Goal: Task Accomplishment & Management: Use online tool/utility

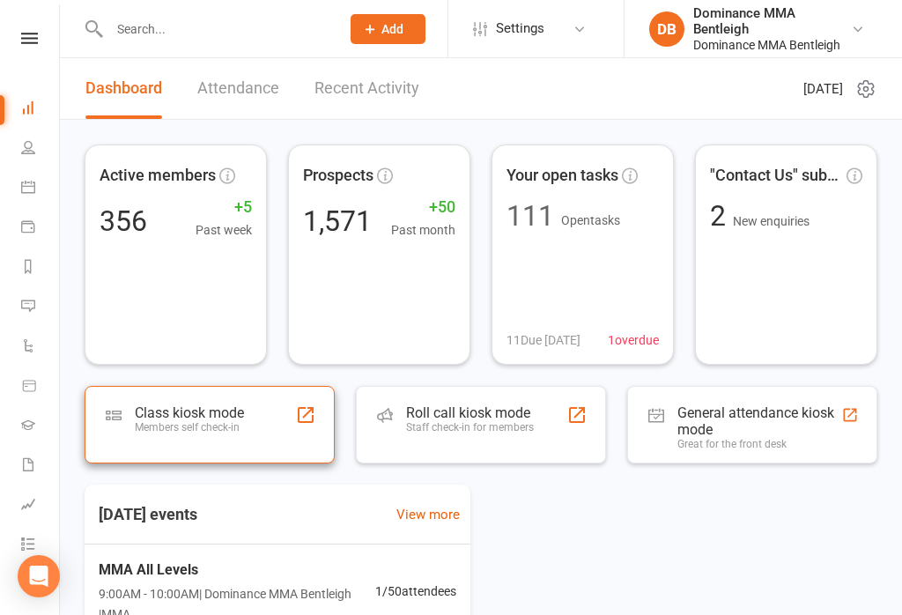
click at [307, 414] on div at bounding box center [305, 414] width 21 height 21
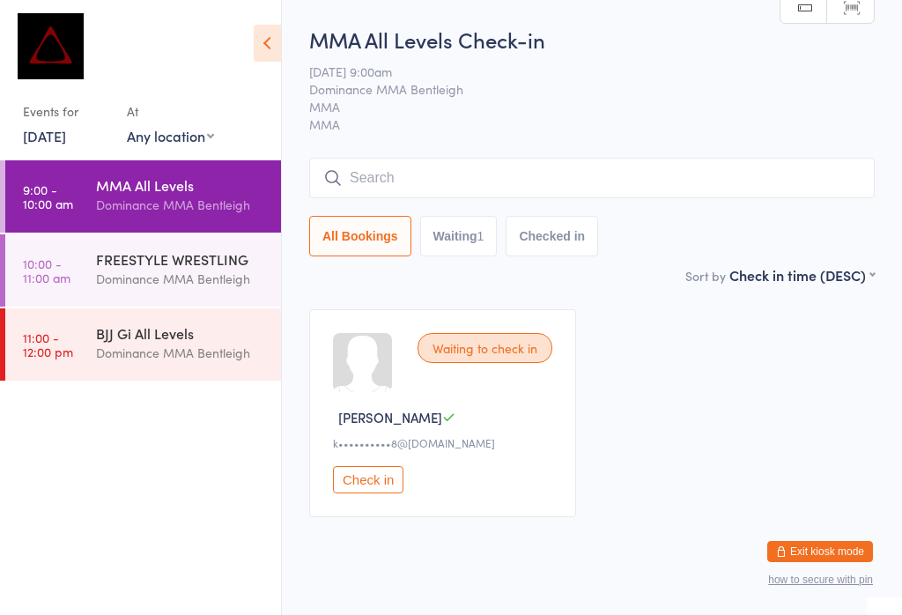
click at [653, 181] on input "search" at bounding box center [592, 178] width 566 height 41
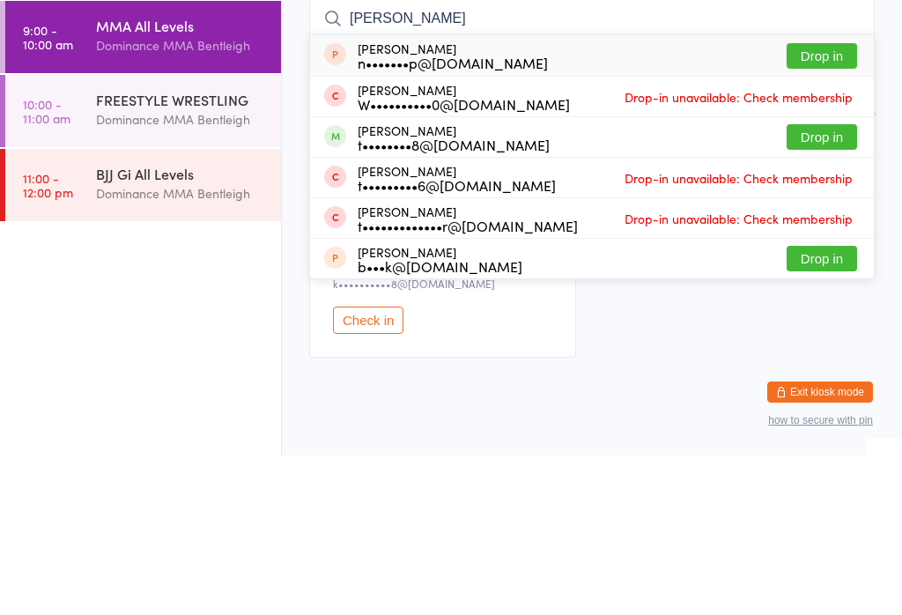
type input "[PERSON_NAME]"
click at [824, 284] on button "Drop in" at bounding box center [822, 297] width 70 height 26
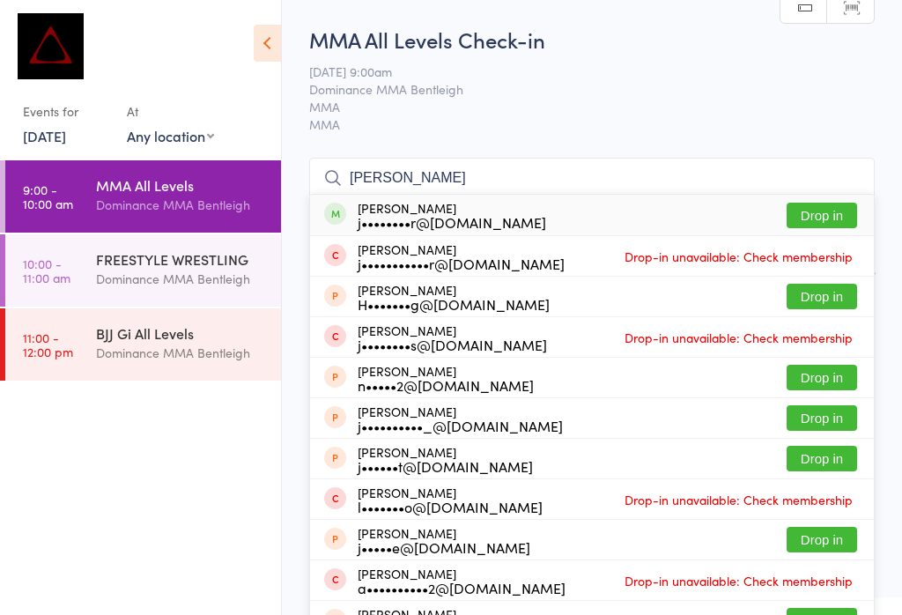
type input "[PERSON_NAME]"
click at [556, 215] on div "[PERSON_NAME] j••••••••r@[DOMAIN_NAME] Drop in" at bounding box center [592, 215] width 564 height 41
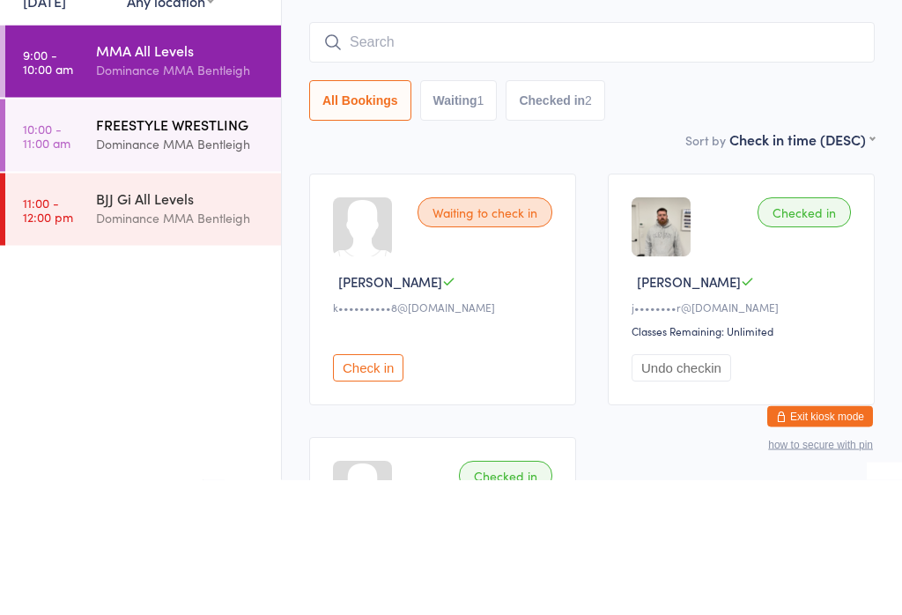
click at [203, 269] on div "Dominance MMA Bentleigh" at bounding box center [181, 279] width 170 height 20
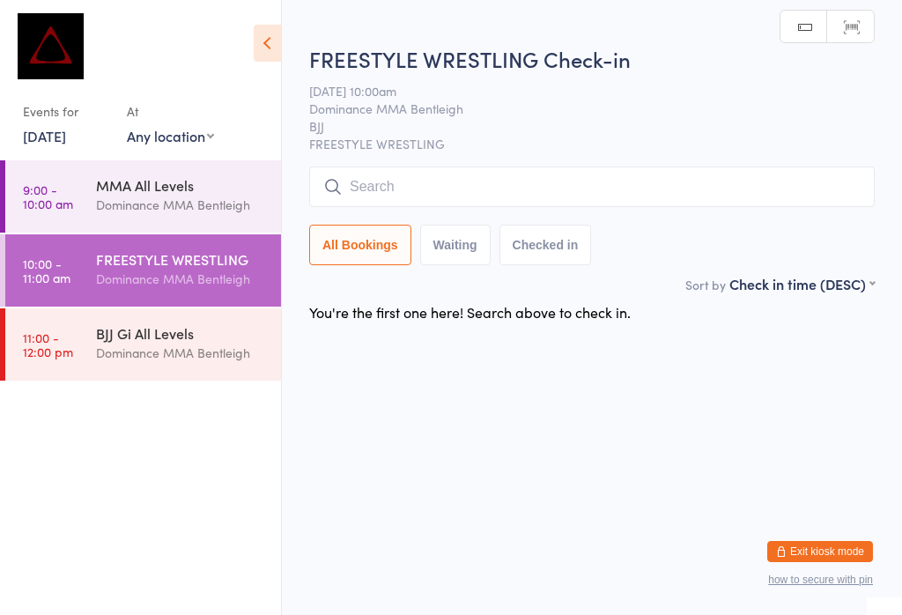
click at [497, 160] on div "FREESTYLE WRESTLING Check-in [DATE] 10:00am Dominance MMA [PERSON_NAME] FREESTY…" at bounding box center [592, 159] width 566 height 230
click at [520, 181] on input "search" at bounding box center [592, 186] width 566 height 41
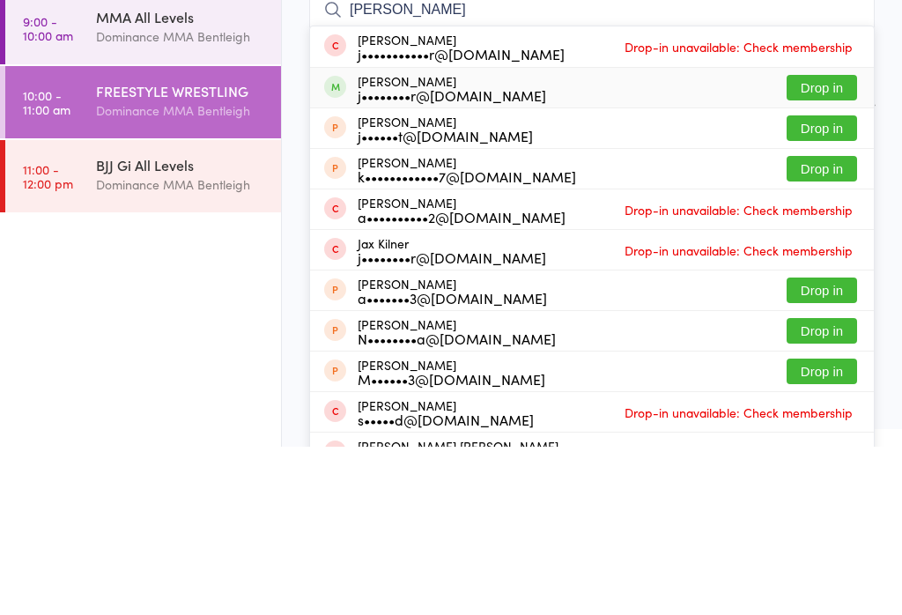
type input "[PERSON_NAME]"
click at [522, 236] on div "[PERSON_NAME] j••••••••r@[DOMAIN_NAME] Drop in" at bounding box center [592, 256] width 564 height 40
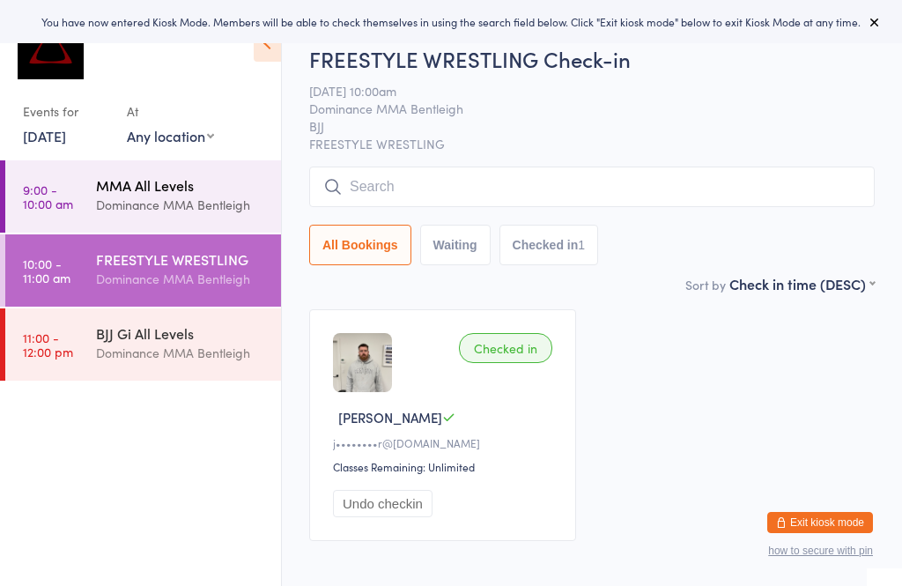
click at [203, 203] on div "Dominance MMA Bentleigh" at bounding box center [181, 205] width 170 height 20
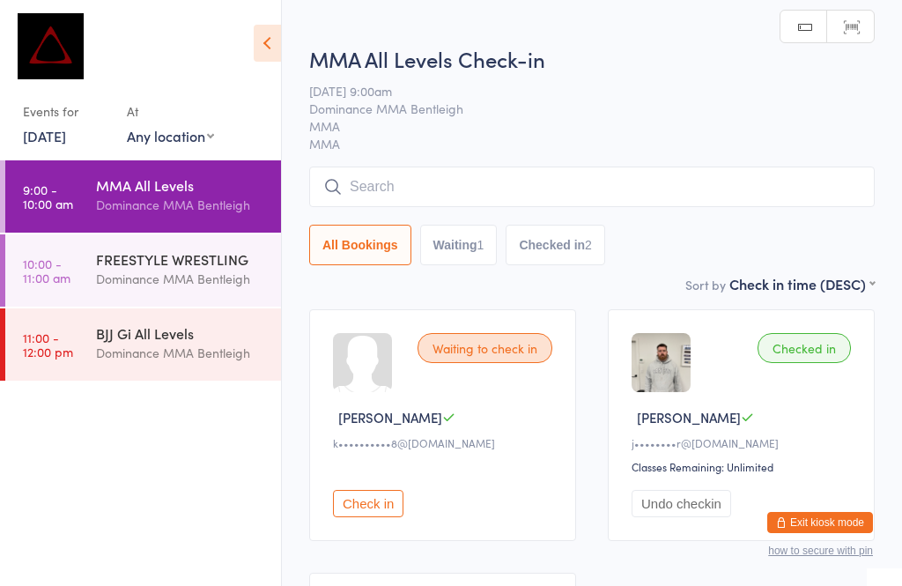
click at [434, 207] on input "search" at bounding box center [592, 186] width 566 height 41
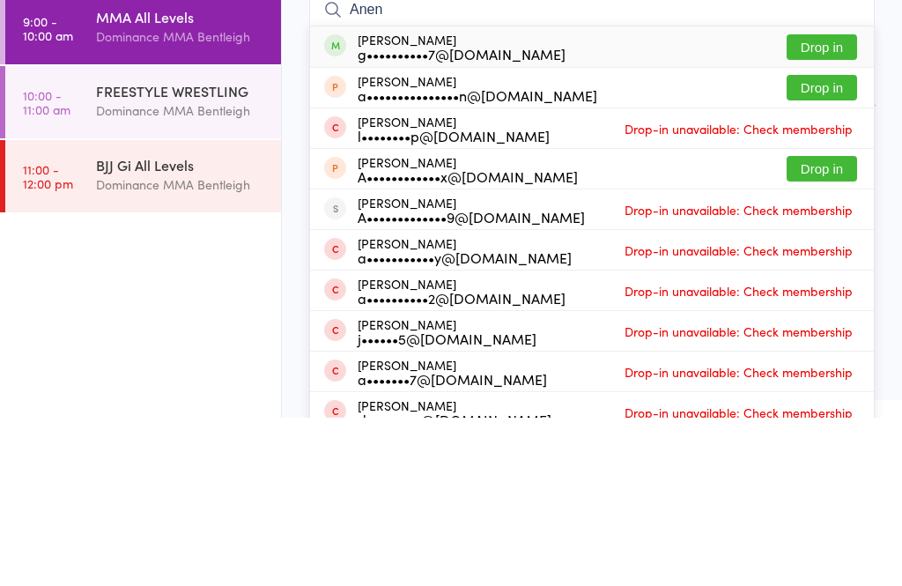
type input "Anen"
click at [825, 203] on button "Drop in" at bounding box center [822, 216] width 70 height 26
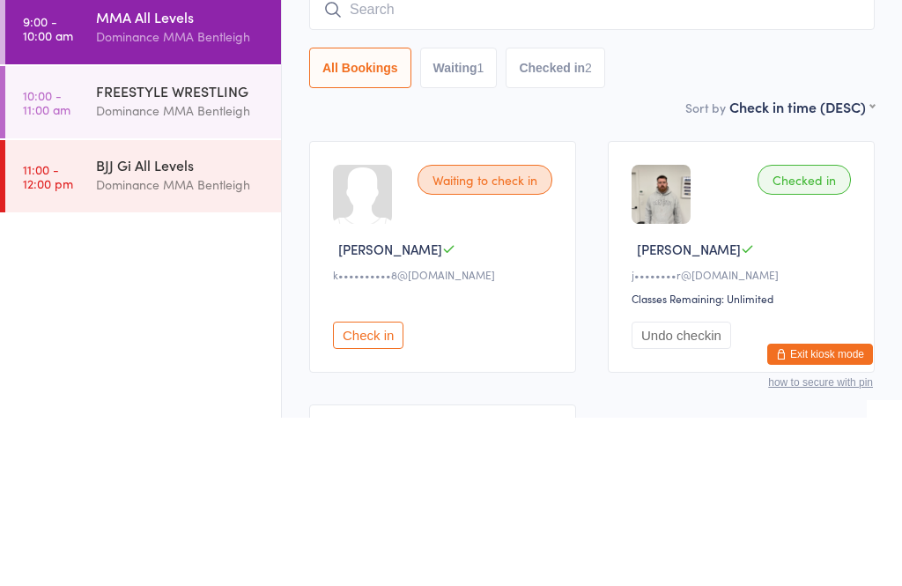
scroll to position [168, 0]
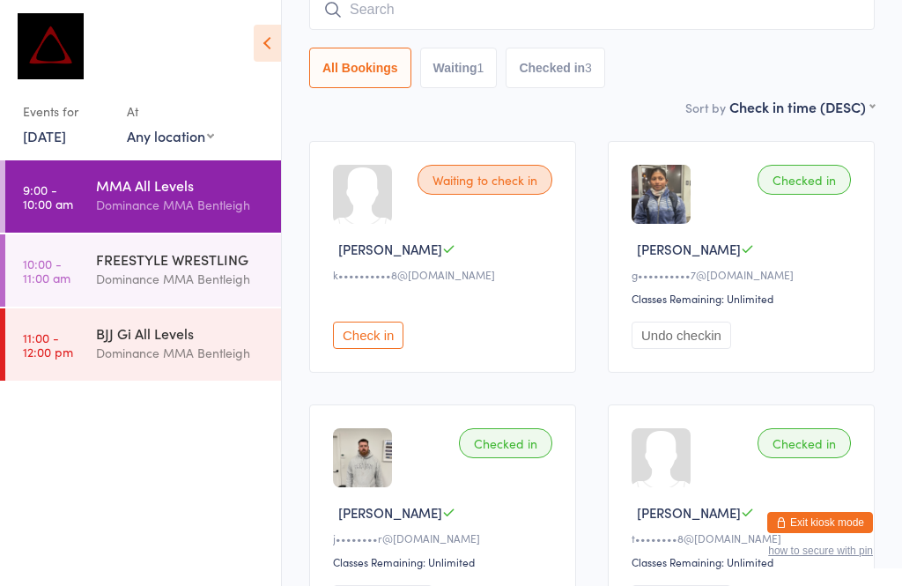
click at [549, 29] on input "search" at bounding box center [592, 9] width 566 height 41
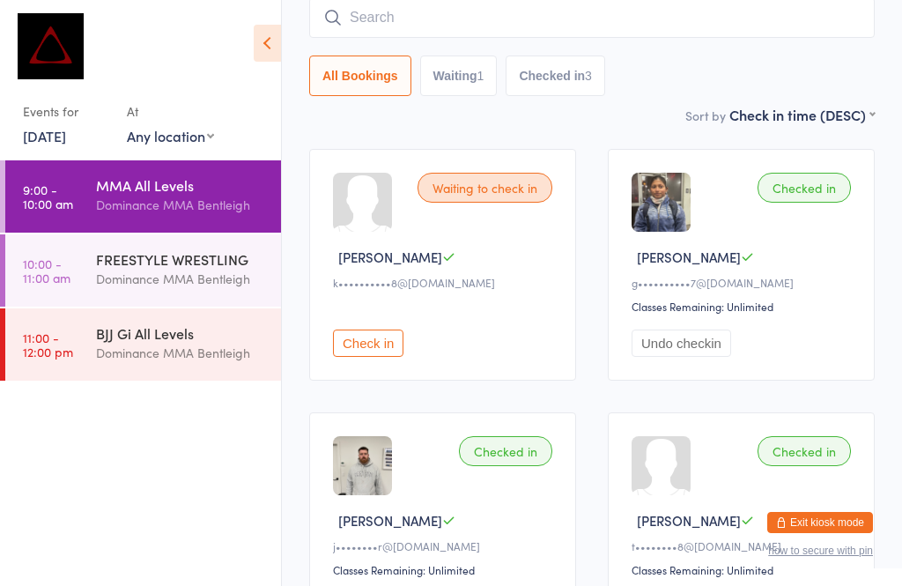
scroll to position [159, 0]
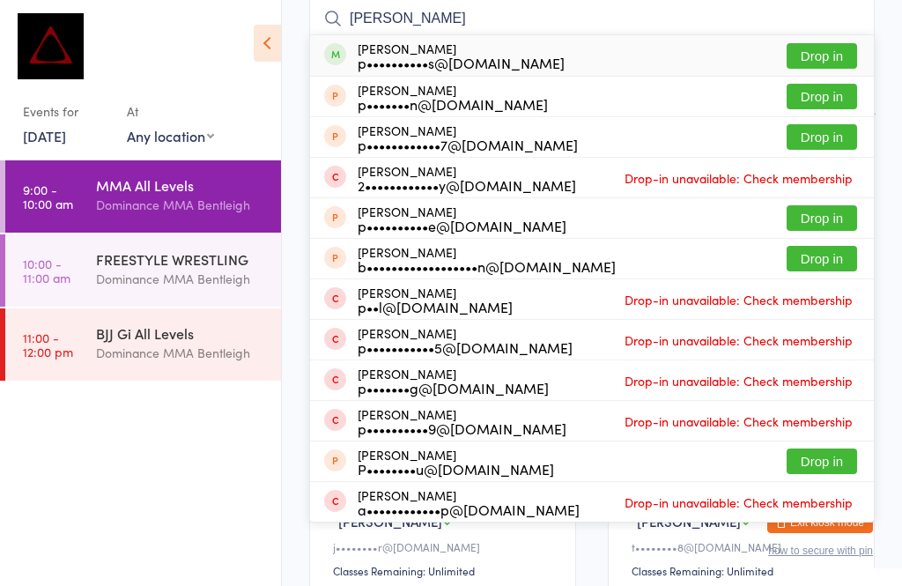
type input "Paula"
click at [832, 68] on button "Drop in" at bounding box center [822, 56] width 70 height 26
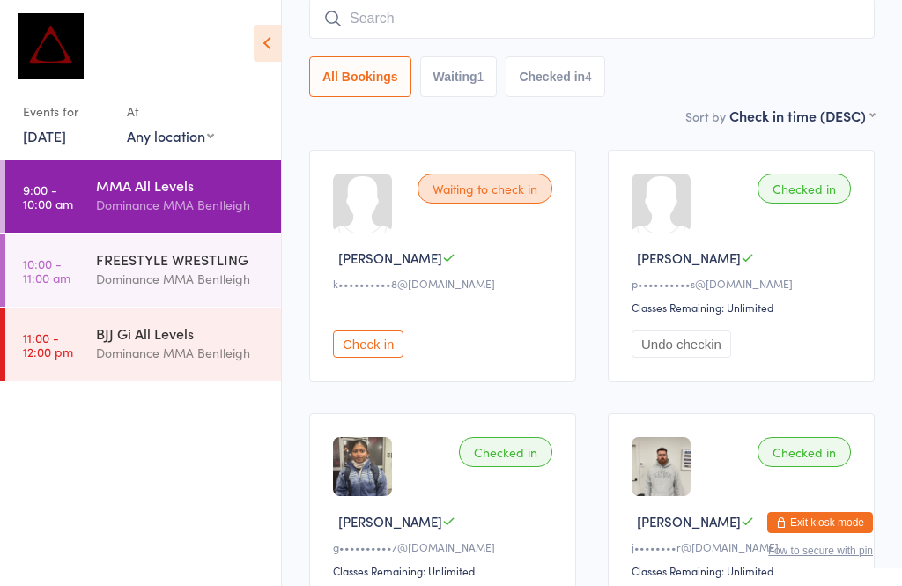
click at [748, 34] on input "search" at bounding box center [592, 18] width 566 height 41
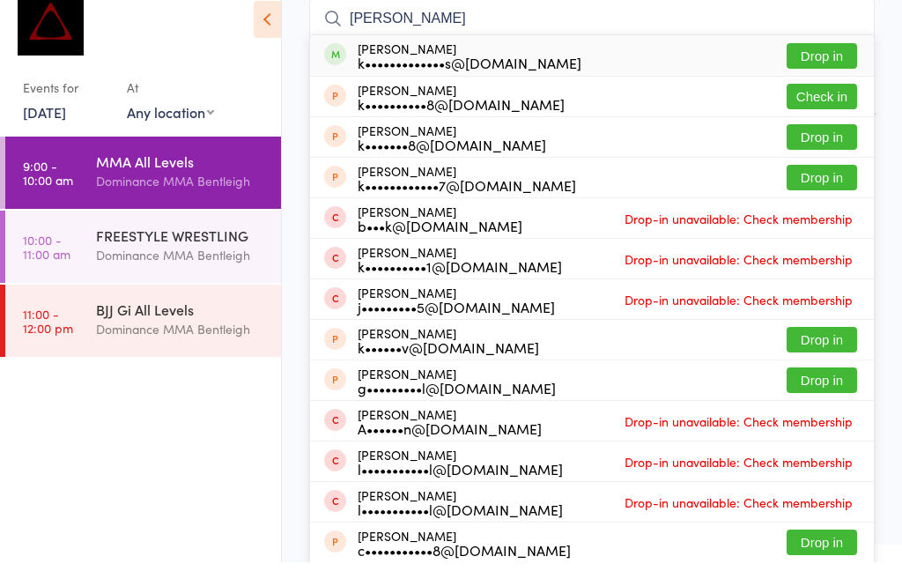
scroll to position [134, 0]
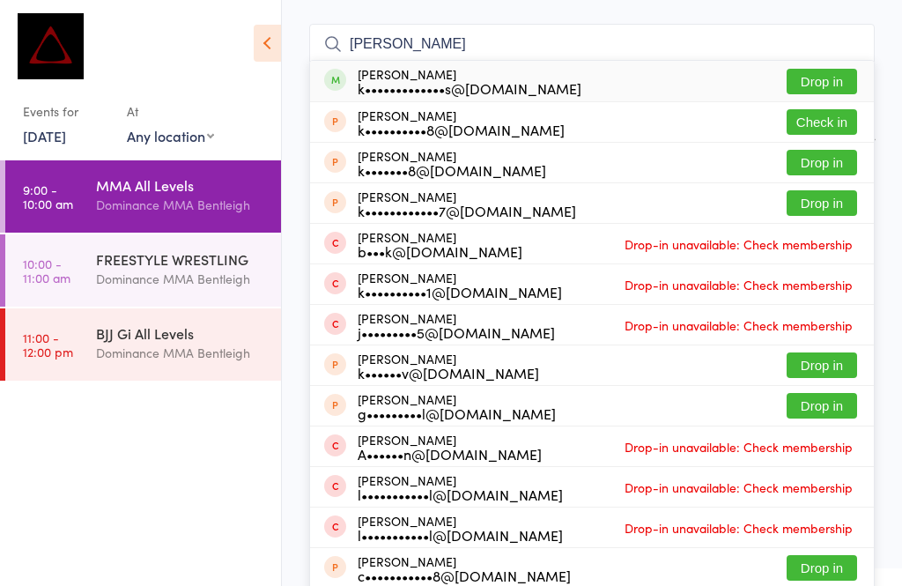
type input "Kevin"
click at [833, 130] on button "Check in" at bounding box center [822, 122] width 70 height 26
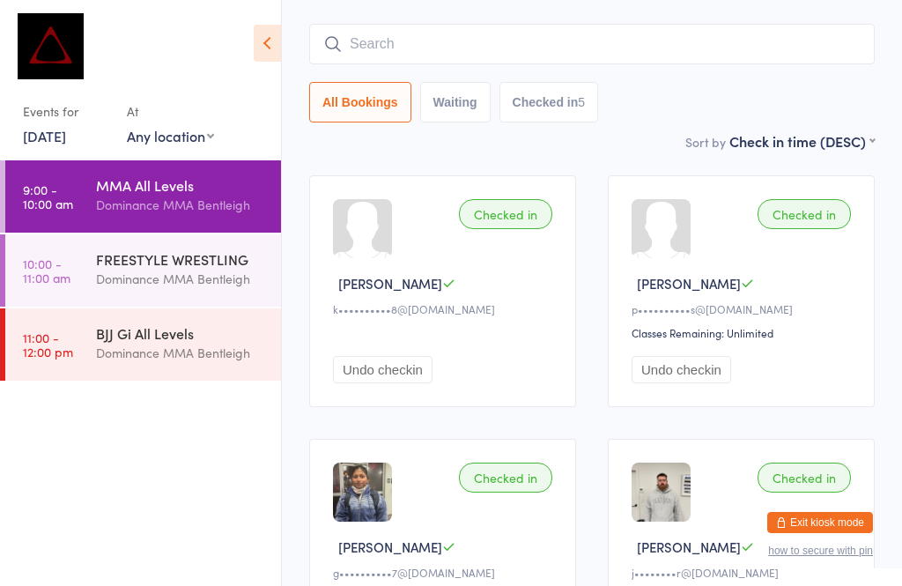
click at [609, 33] on input "search" at bounding box center [592, 44] width 566 height 41
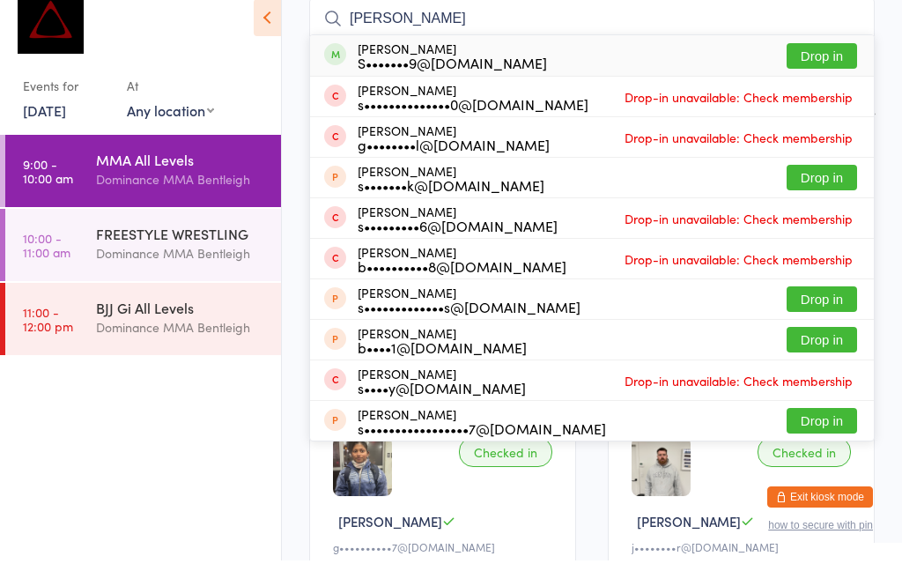
type input "Scott munday"
click at [821, 69] on button "Drop in" at bounding box center [822, 82] width 70 height 26
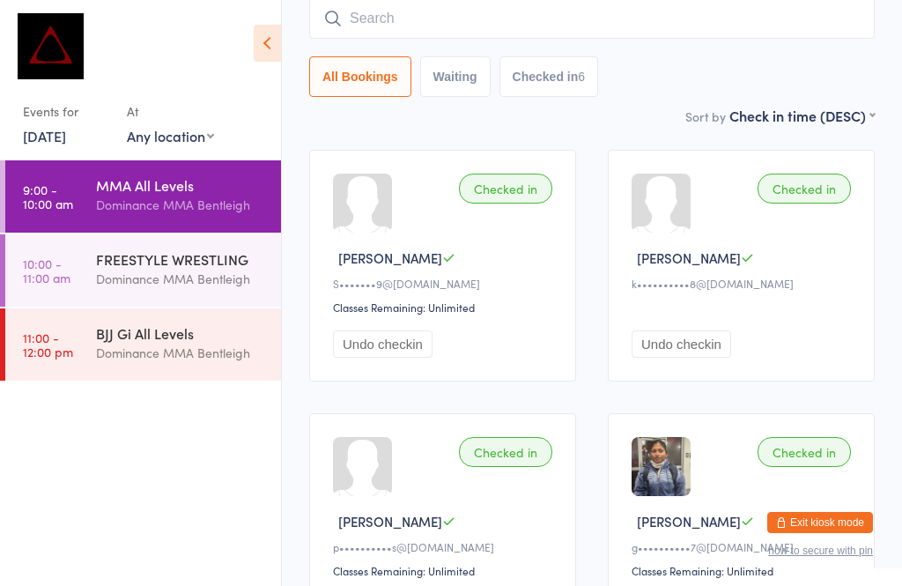
click at [485, 33] on input "search" at bounding box center [592, 18] width 566 height 41
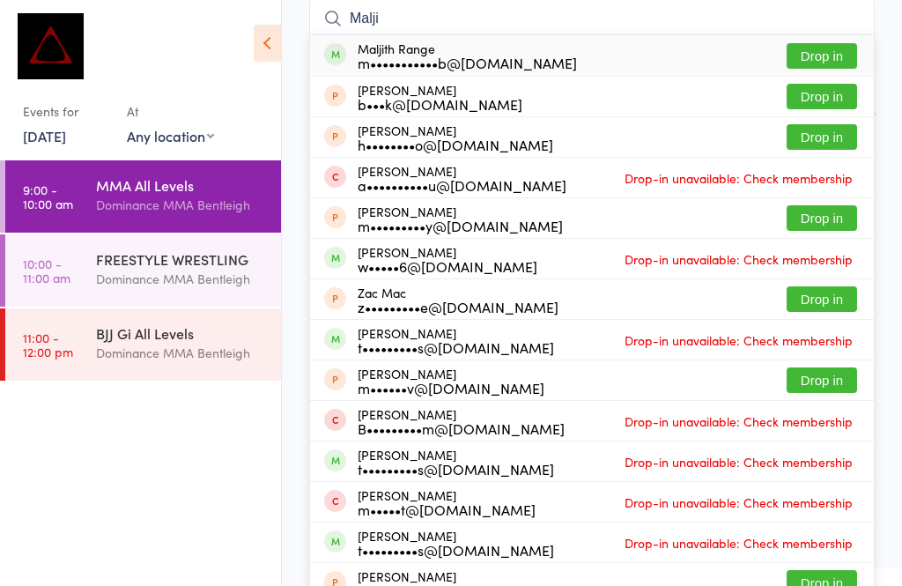
type input "Malji"
click at [808, 47] on button "Drop in" at bounding box center [822, 56] width 70 height 26
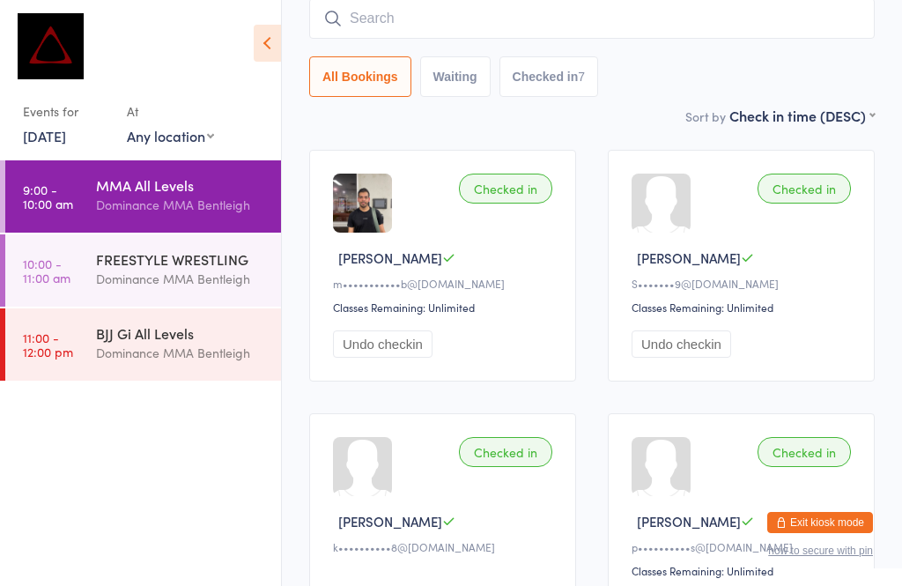
click at [381, 2] on input "search" at bounding box center [592, 18] width 566 height 41
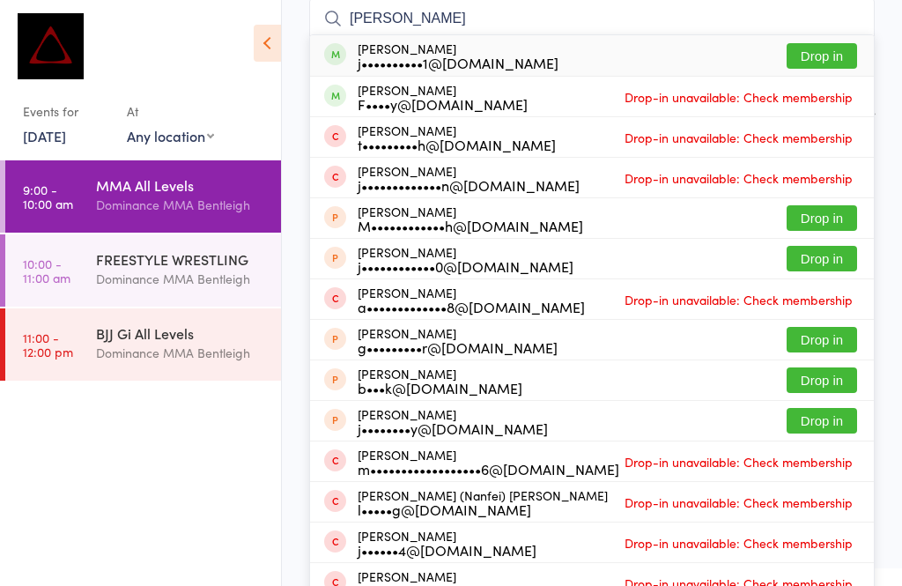
type input "Joseph fe"
click at [804, 51] on button "Drop in" at bounding box center [822, 56] width 70 height 26
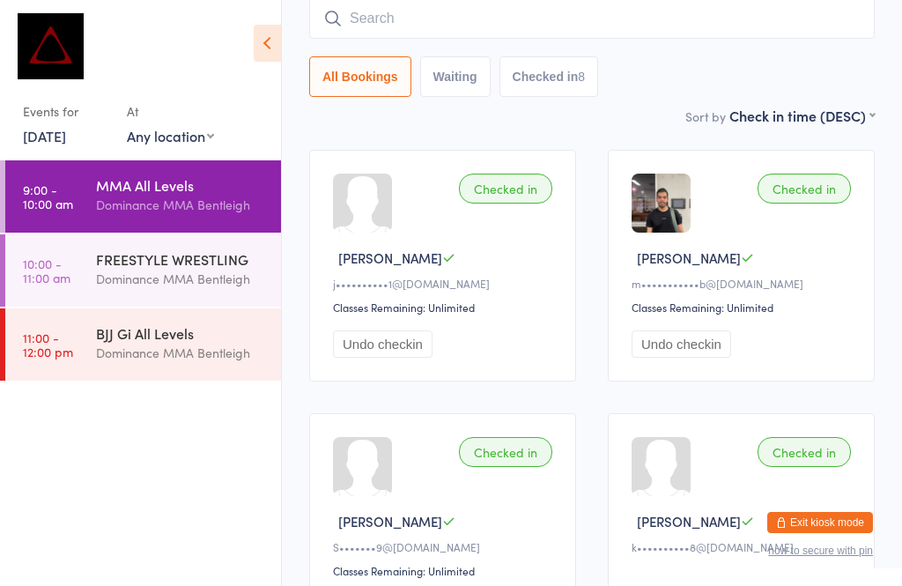
click at [518, 37] on input "search" at bounding box center [592, 18] width 566 height 41
click at [520, 15] on input "search" at bounding box center [592, 18] width 566 height 41
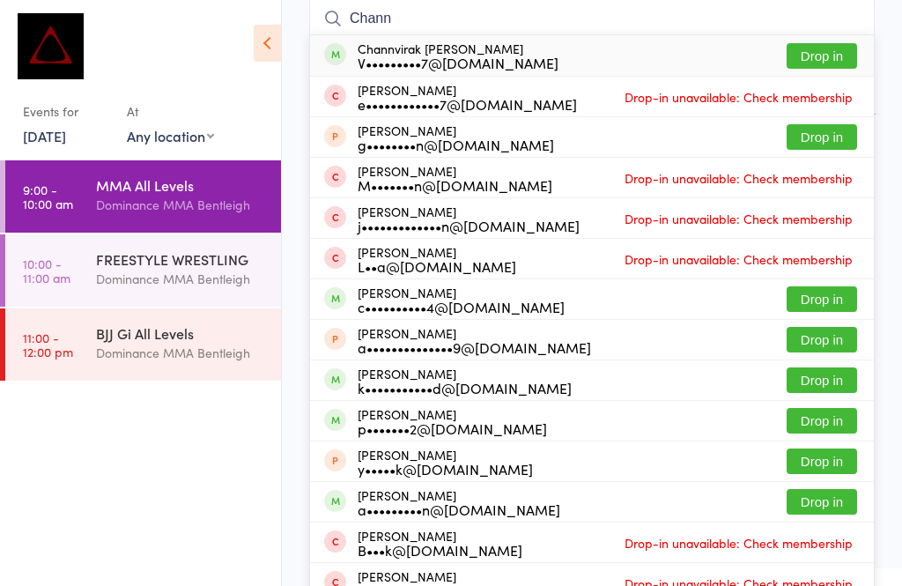
type input "Chann"
click at [424, 52] on div "Channvirak Vann V•••••••••7@gmail.com" at bounding box center [458, 55] width 201 height 28
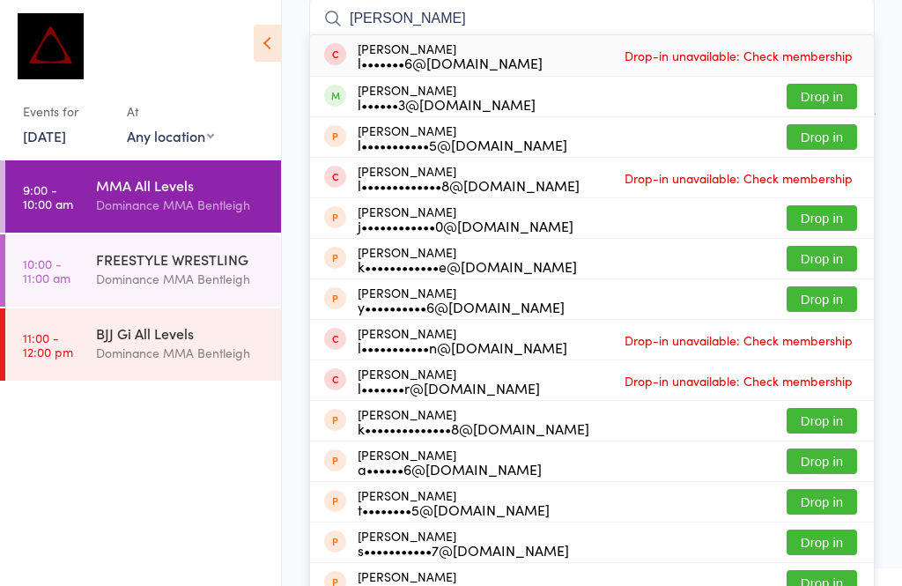
type input "lewis"
click at [813, 89] on button "Drop in" at bounding box center [822, 97] width 70 height 26
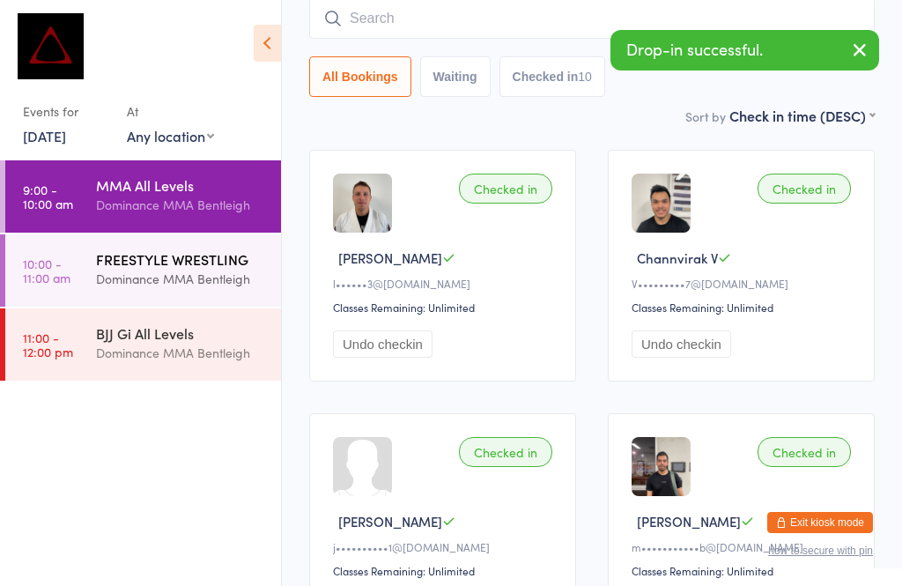
click at [203, 255] on div "FREESTYLE WRESTLING" at bounding box center [181, 258] width 170 height 19
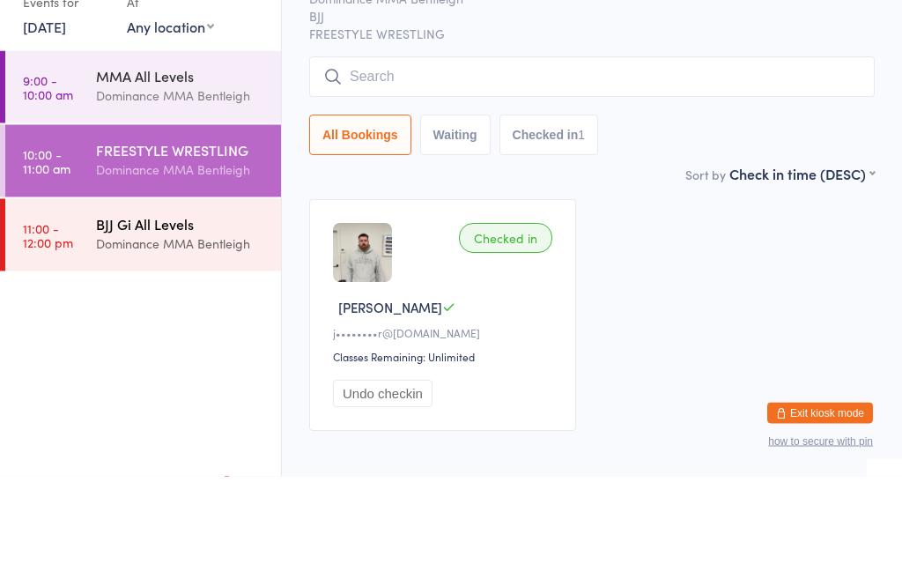
click at [193, 323] on div "BJJ Gi All Levels" at bounding box center [181, 332] width 170 height 19
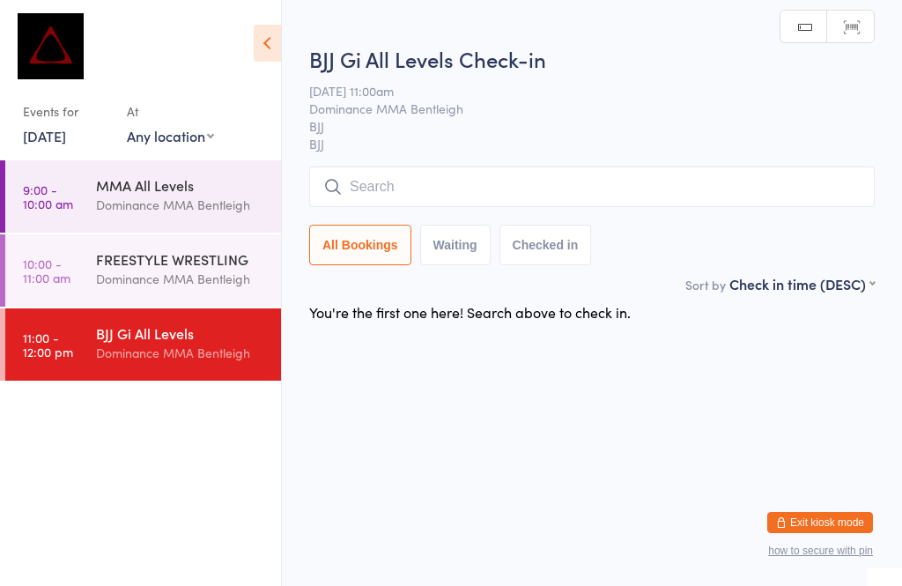
click at [391, 192] on input "search" at bounding box center [592, 186] width 566 height 41
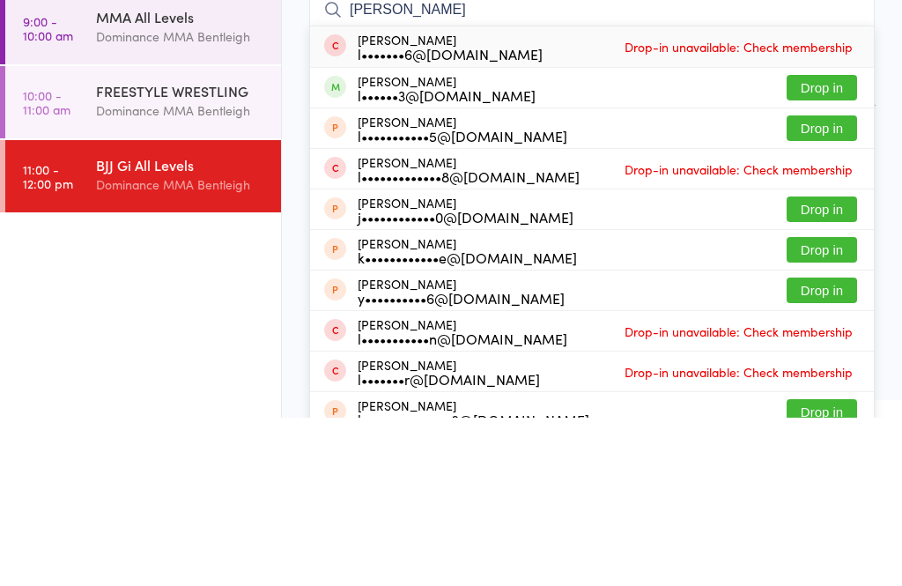
type input "Lewis"
click at [828, 243] on button "Drop in" at bounding box center [822, 256] width 70 height 26
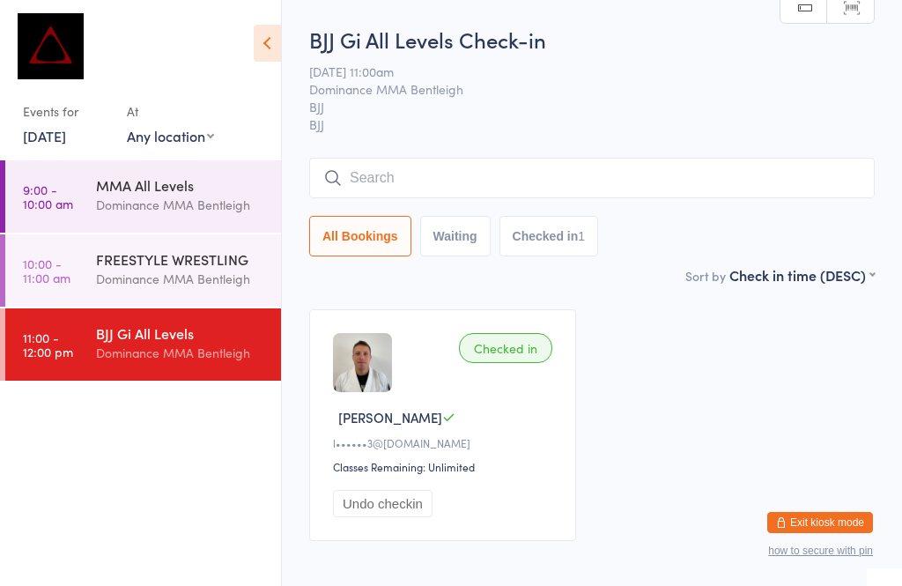
click at [192, 358] on div "Dominance MMA Bentleigh" at bounding box center [181, 353] width 170 height 20
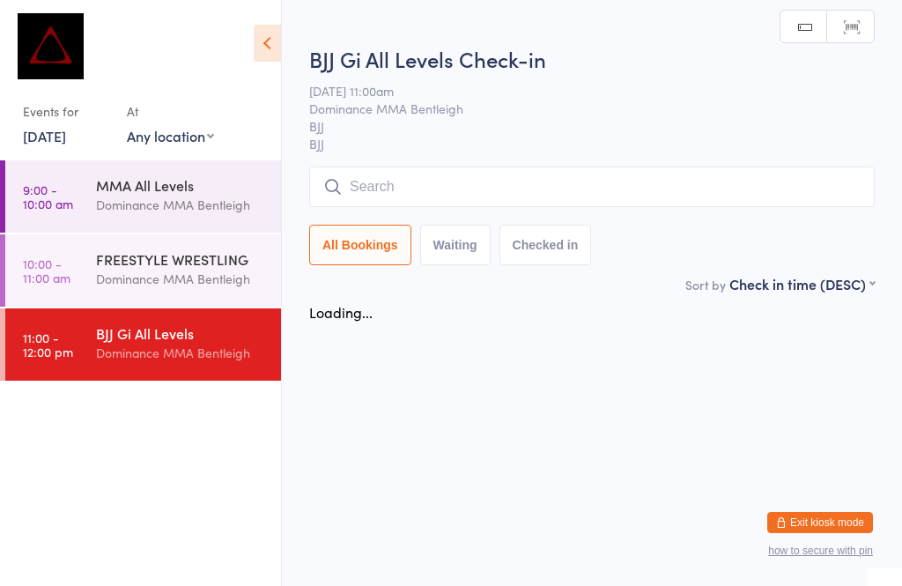
click at [640, 190] on input "search" at bounding box center [592, 186] width 566 height 41
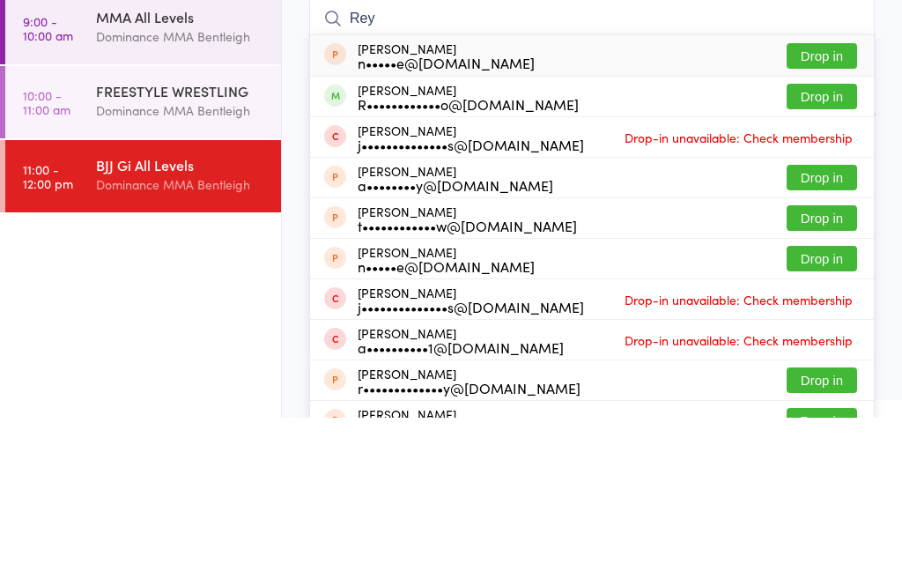
type input "Rey"
click at [822, 252] on button "Drop in" at bounding box center [822, 265] width 70 height 26
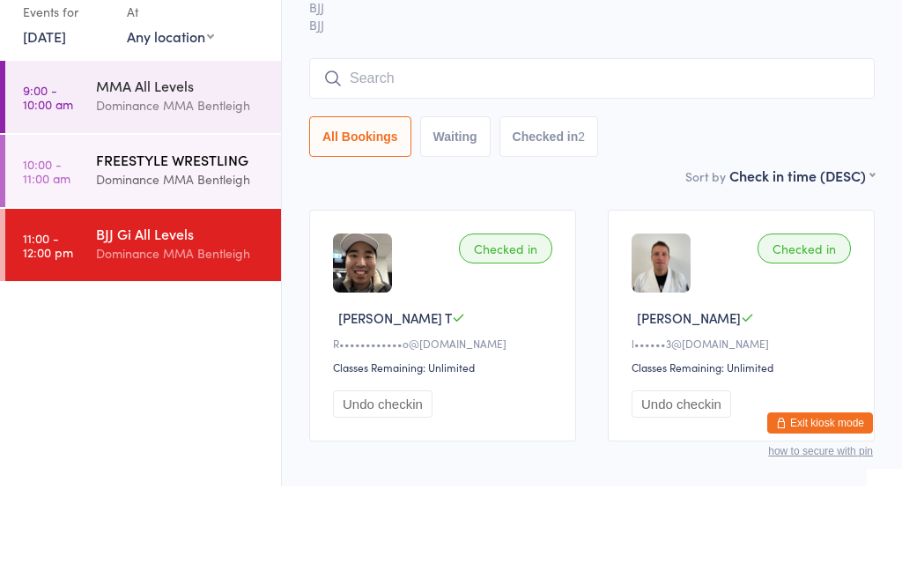
click at [240, 249] on div "FREESTYLE WRESTLING" at bounding box center [181, 258] width 170 height 19
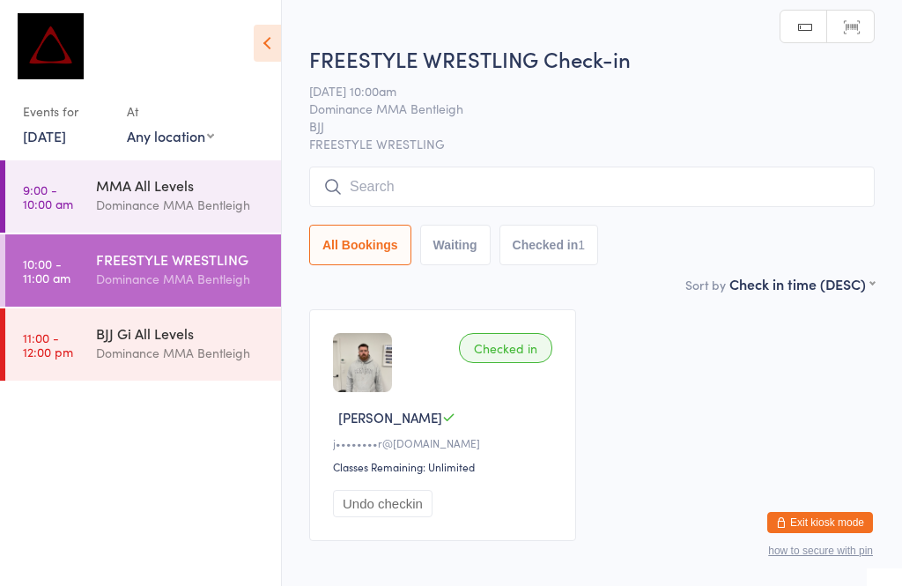
click at [421, 188] on input "search" at bounding box center [592, 186] width 566 height 41
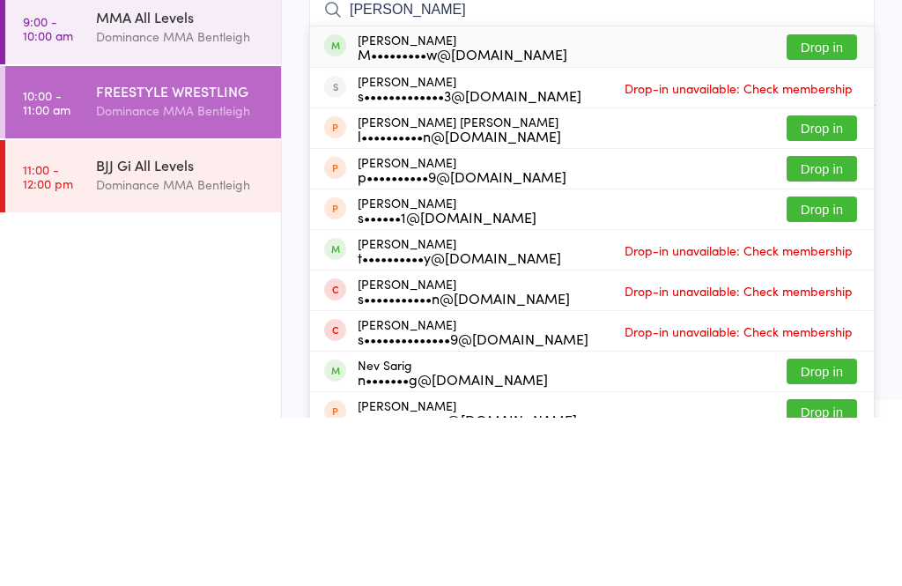
type input "Sara"
click at [830, 203] on button "Drop in" at bounding box center [822, 216] width 70 height 26
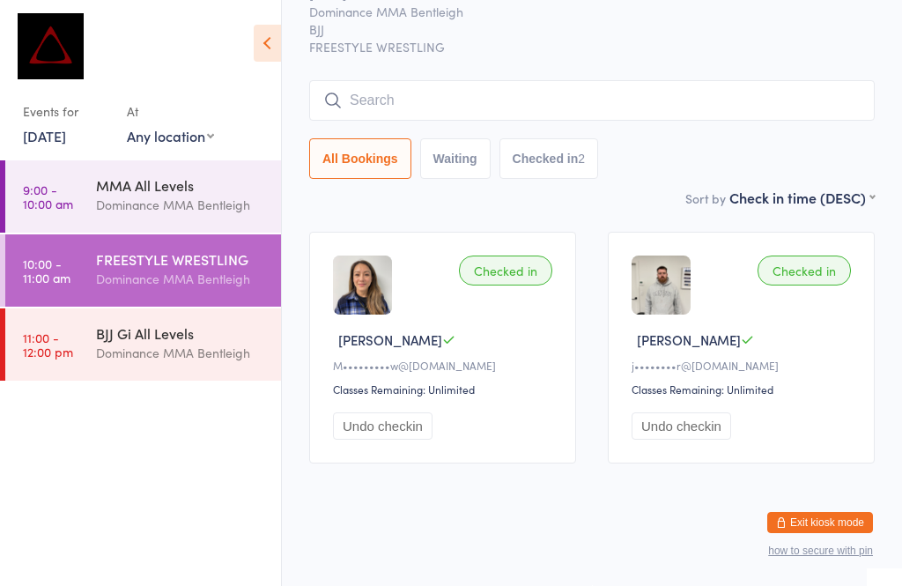
click at [137, 262] on div "FREESTYLE WRESTLING" at bounding box center [181, 258] width 170 height 19
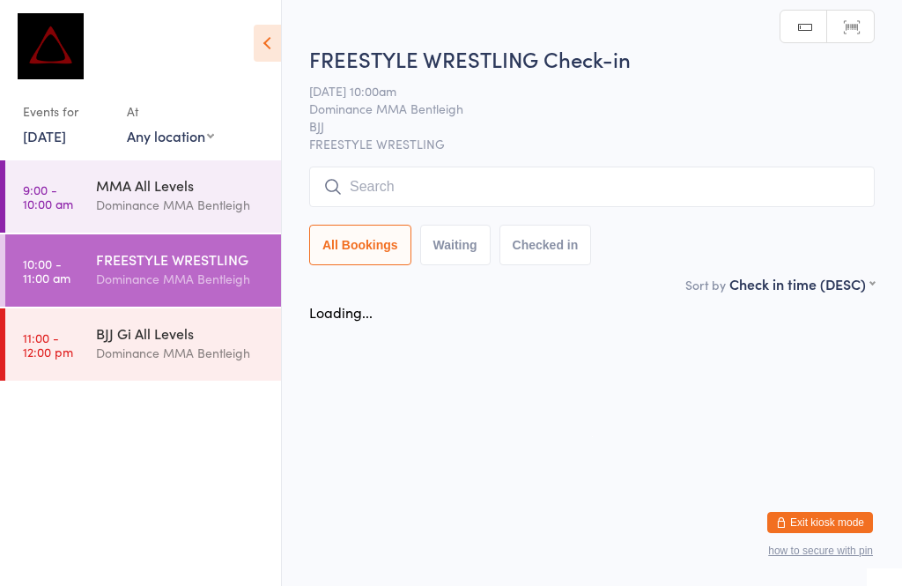
scroll to position [0, 0]
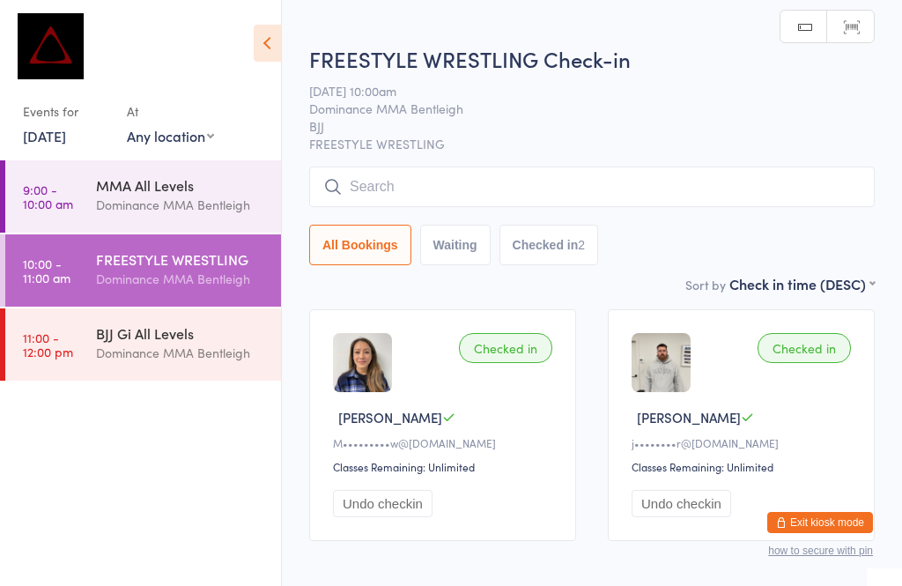
click at [427, 189] on input "search" at bounding box center [592, 186] width 566 height 41
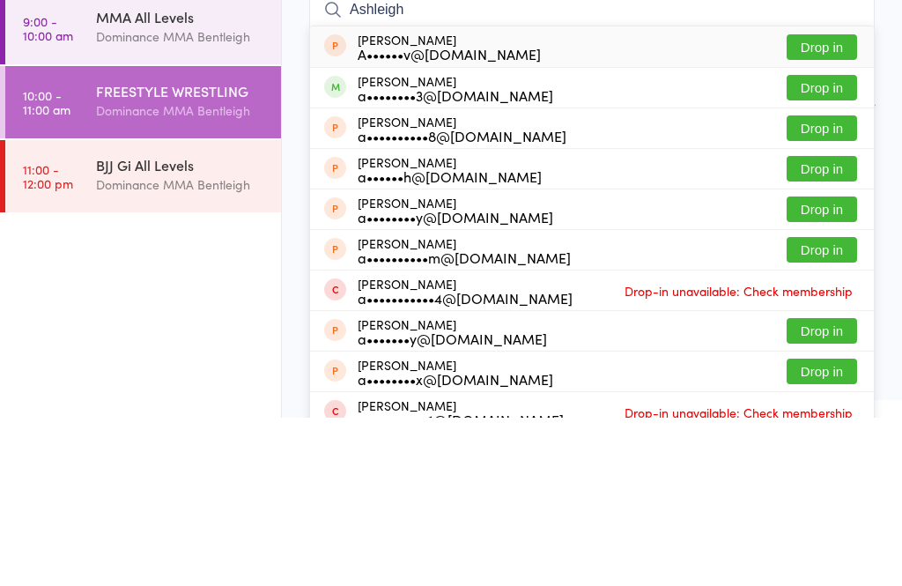
type input "Ashleigh"
click at [833, 243] on button "Drop in" at bounding box center [822, 256] width 70 height 26
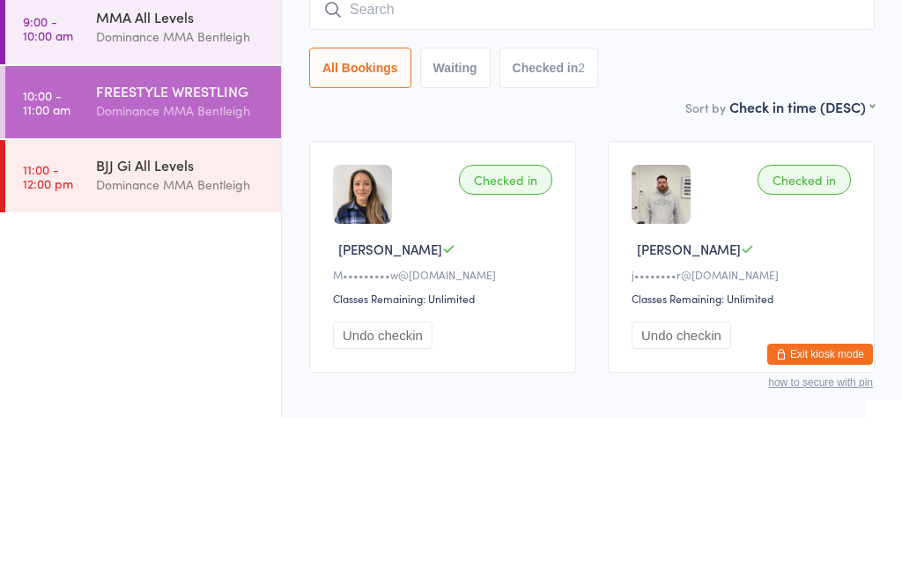
scroll to position [100, 0]
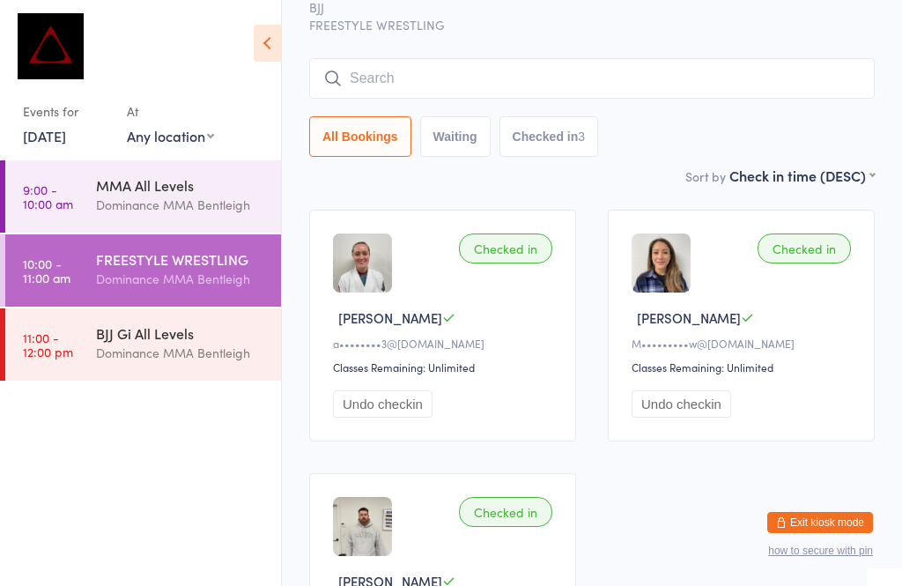
click at [370, 78] on input "search" at bounding box center [592, 78] width 566 height 41
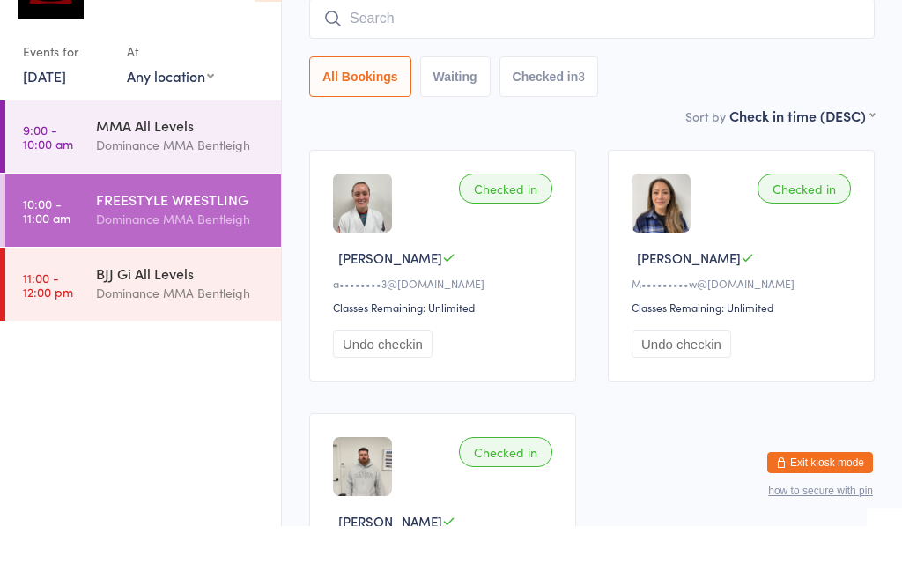
type input "S"
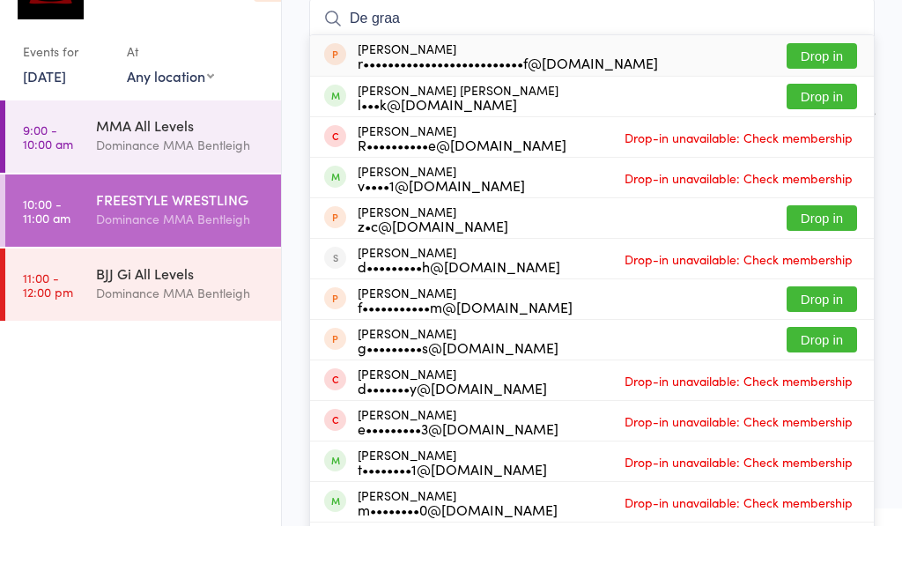
type input "De graa"
click at [809, 144] on button "Drop in" at bounding box center [822, 157] width 70 height 26
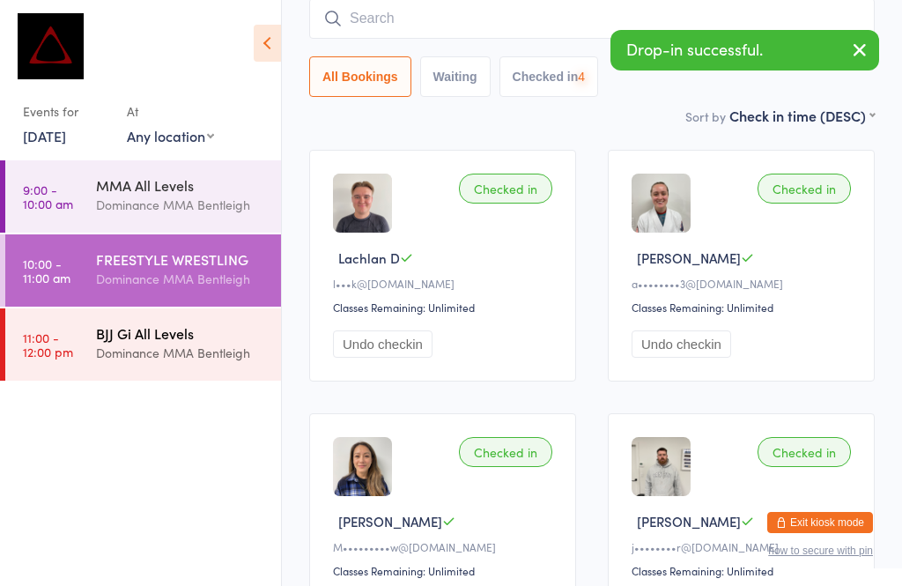
click at [87, 347] on link "11:00 - 12:00 pm BJJ Gi All Levels Dominance MMA Bentleigh" at bounding box center [143, 344] width 276 height 72
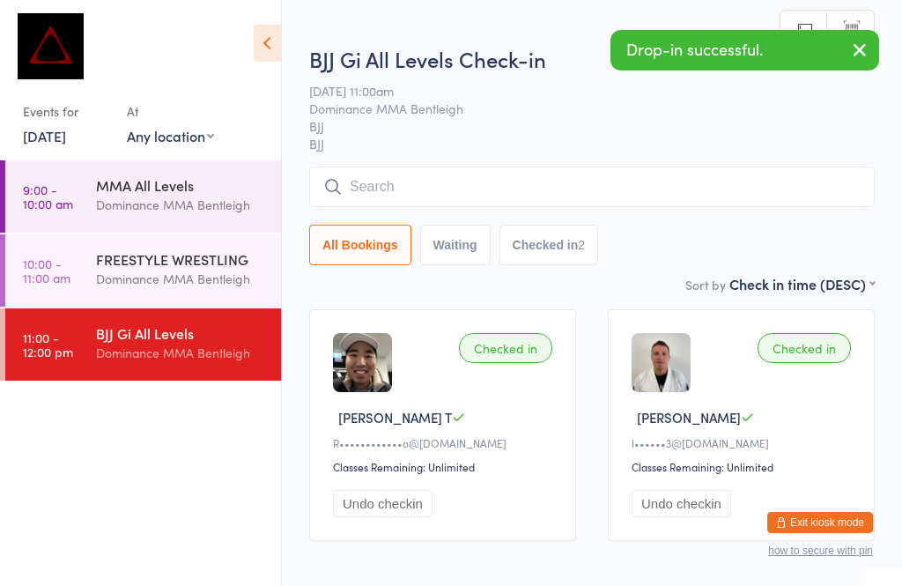
click at [369, 173] on input "search" at bounding box center [592, 186] width 566 height 41
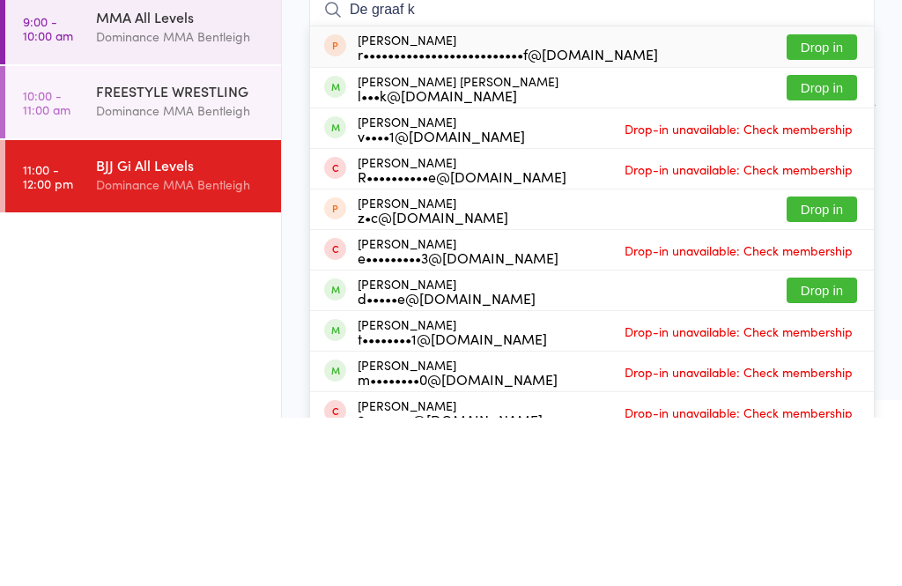
type input "De graaf k"
click at [808, 243] on button "Drop in" at bounding box center [822, 256] width 70 height 26
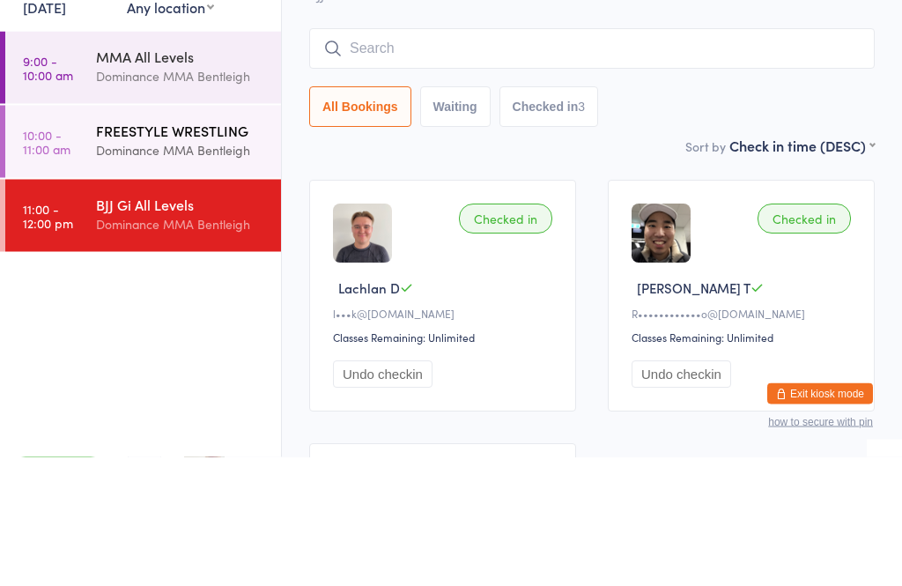
click at [70, 256] on time "10:00 - 11:00 am" at bounding box center [47, 270] width 48 height 28
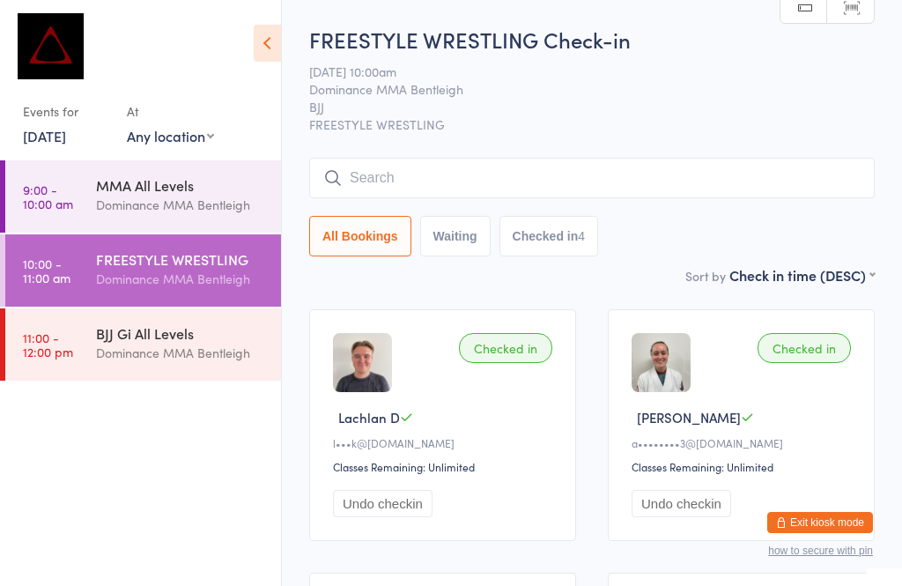
click at [719, 167] on input "search" at bounding box center [592, 178] width 566 height 41
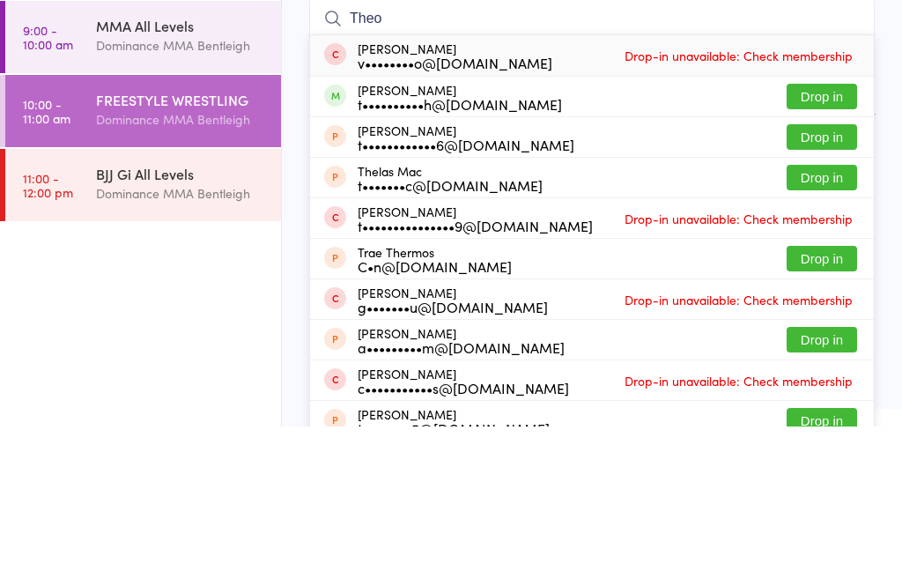
type input "Theo"
click at [832, 243] on button "Drop in" at bounding box center [822, 256] width 70 height 26
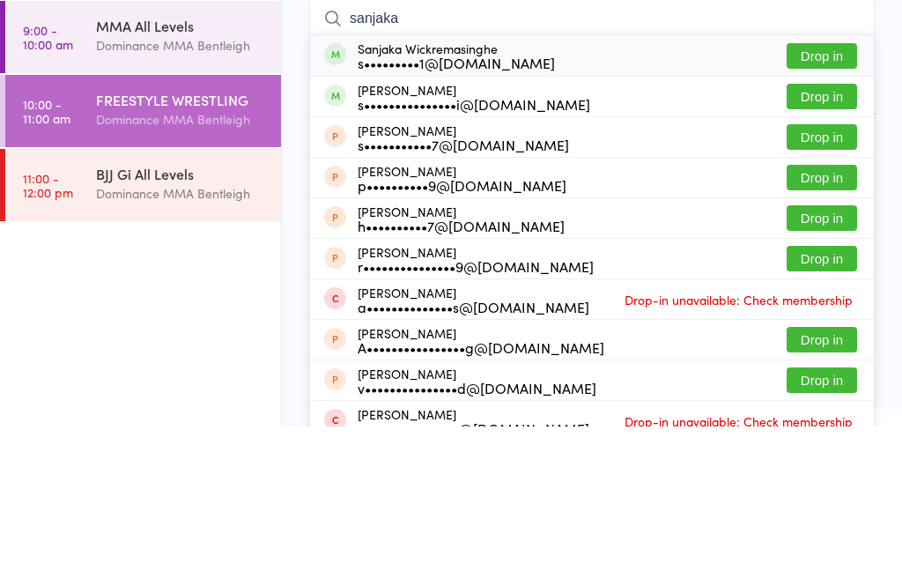
type input "sanjaka"
click at [832, 203] on button "Drop in" at bounding box center [822, 216] width 70 height 26
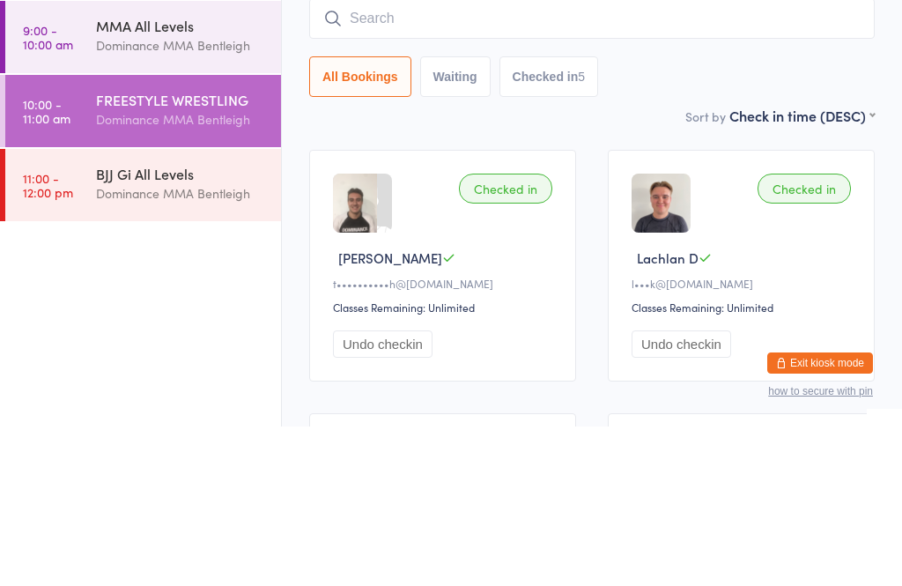
scroll to position [159, 0]
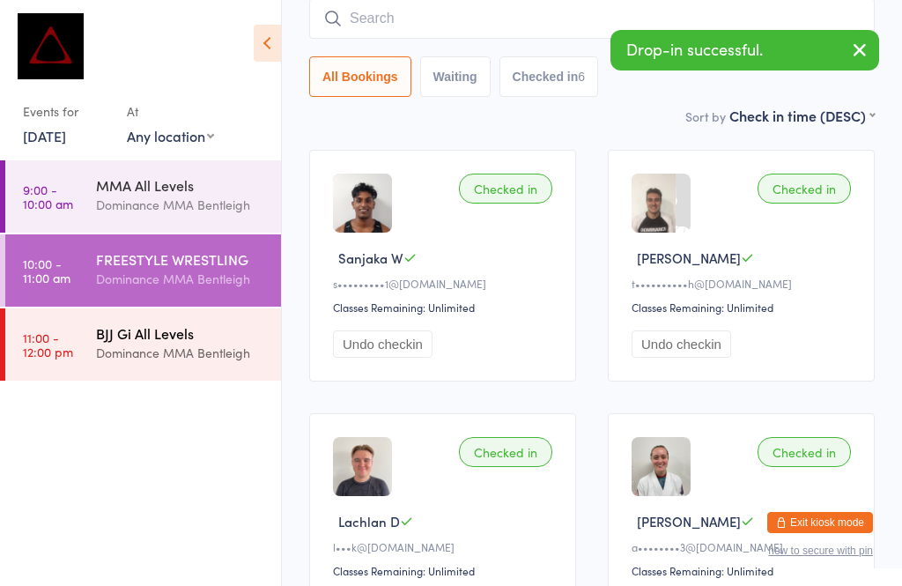
click at [102, 343] on div "BJJ Gi All Levels" at bounding box center [181, 332] width 170 height 19
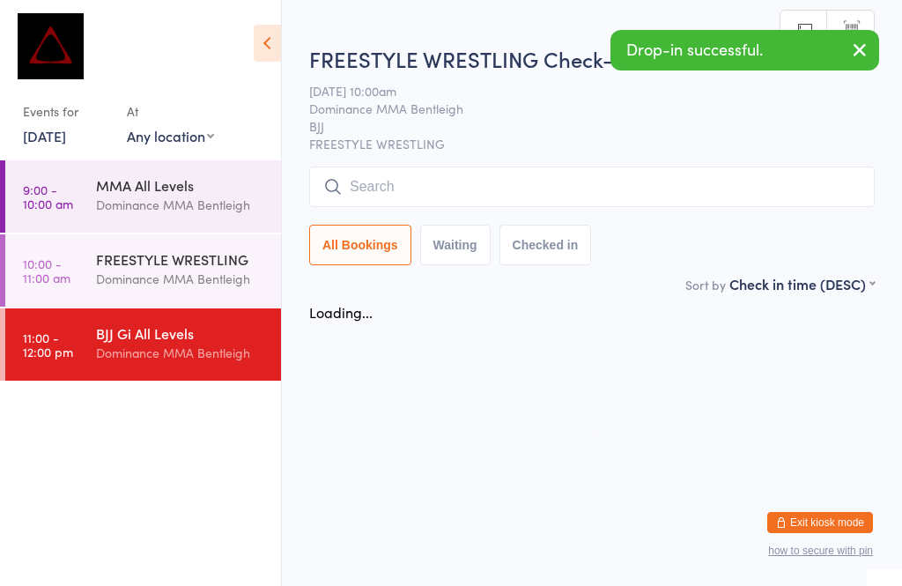
click at [416, 19] on html "You have now entered Kiosk Mode. Members will be able to check themselves in us…" at bounding box center [451, 293] width 902 height 586
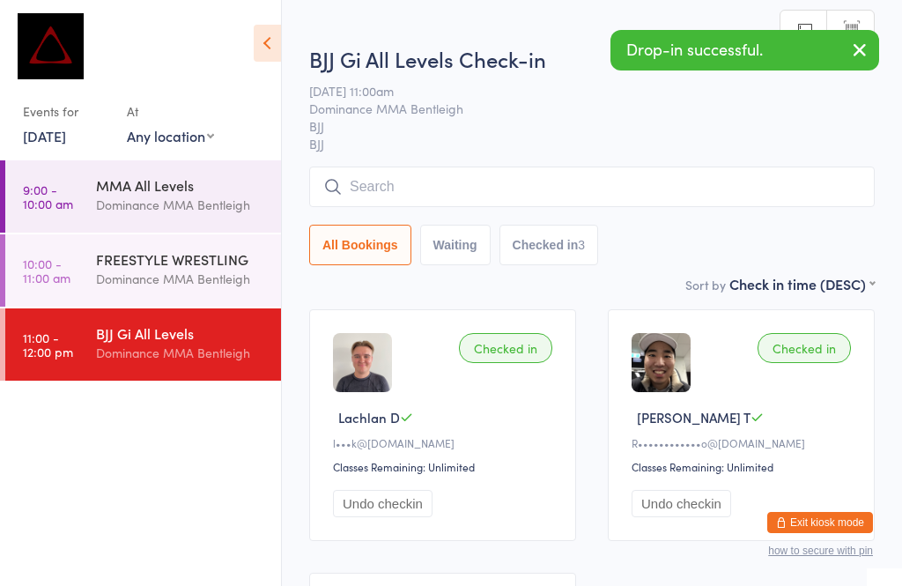
click at [402, 194] on input "search" at bounding box center [592, 186] width 566 height 41
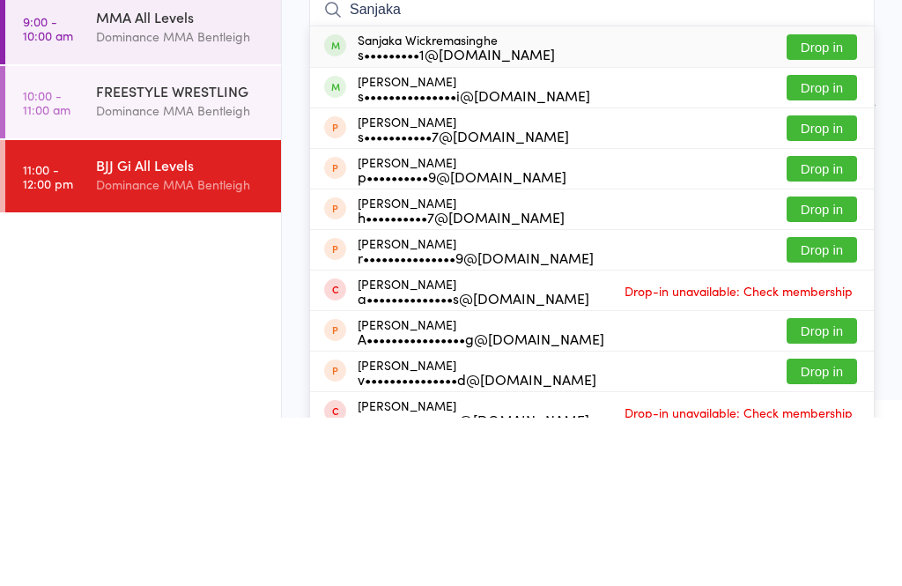
type input "Sanjaka"
click at [821, 203] on button "Drop in" at bounding box center [822, 216] width 70 height 26
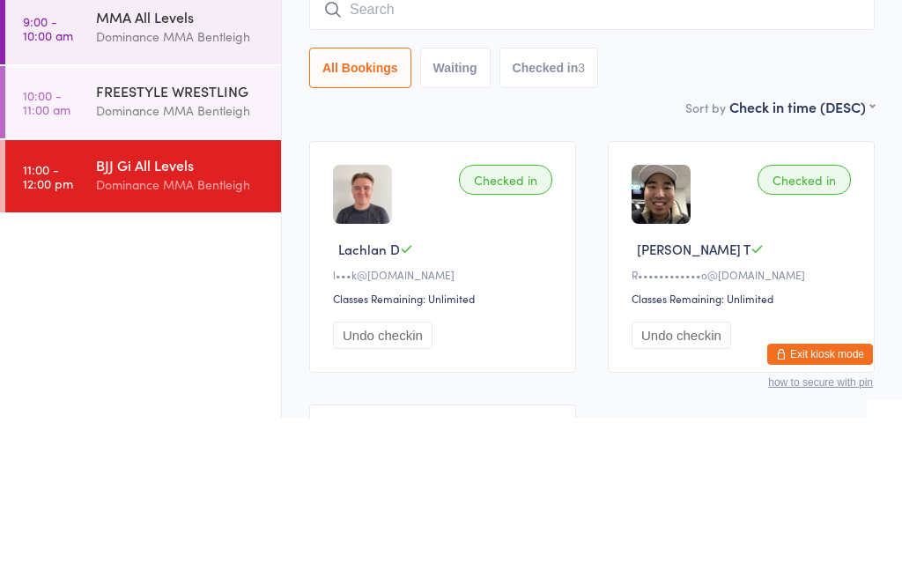
scroll to position [168, 0]
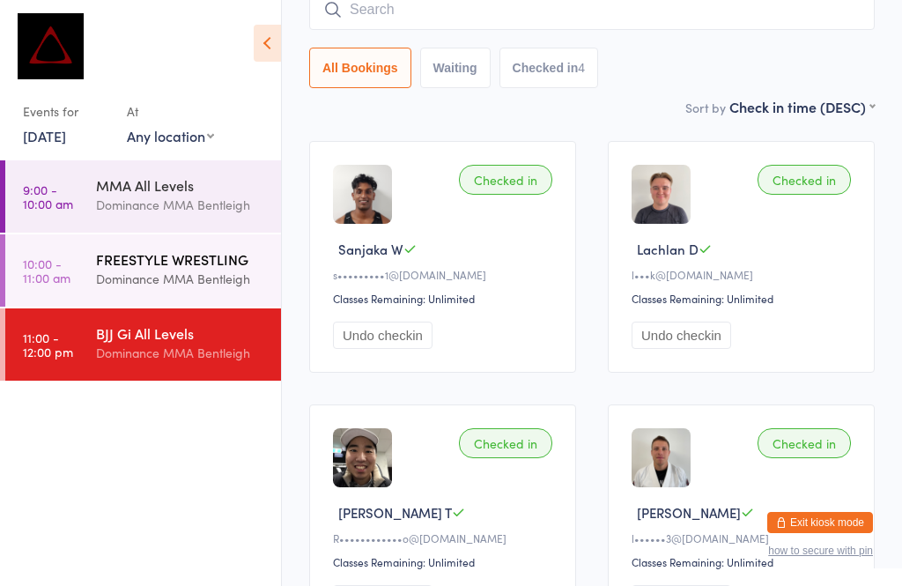
click at [113, 250] on div "FREESTYLE WRESTLING" at bounding box center [181, 258] width 170 height 19
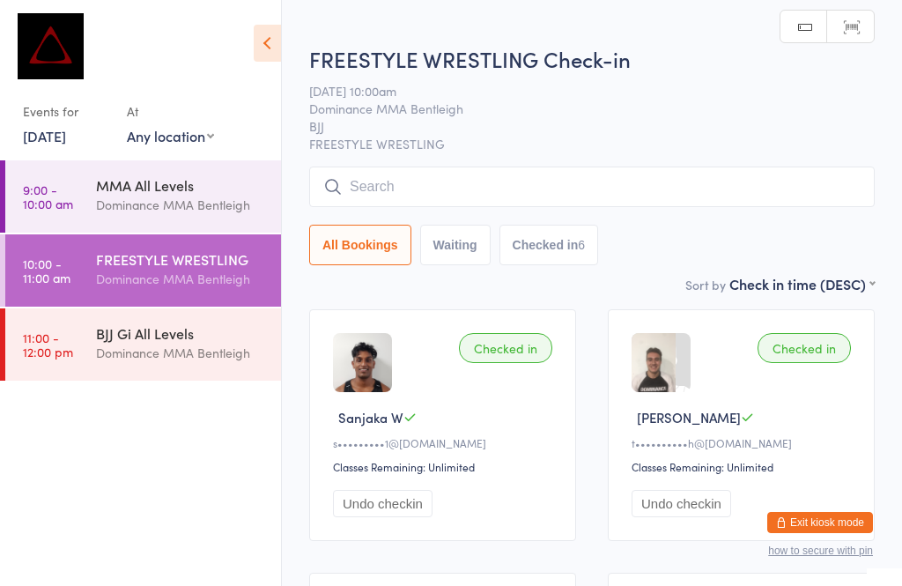
click at [398, 189] on input "search" at bounding box center [592, 186] width 566 height 41
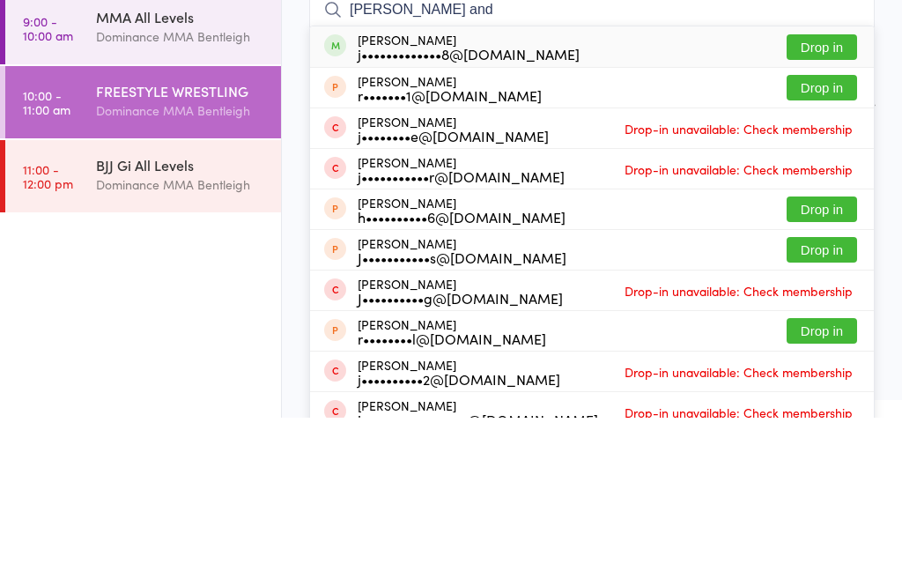
type input "James and"
click at [816, 203] on button "Drop in" at bounding box center [822, 216] width 70 height 26
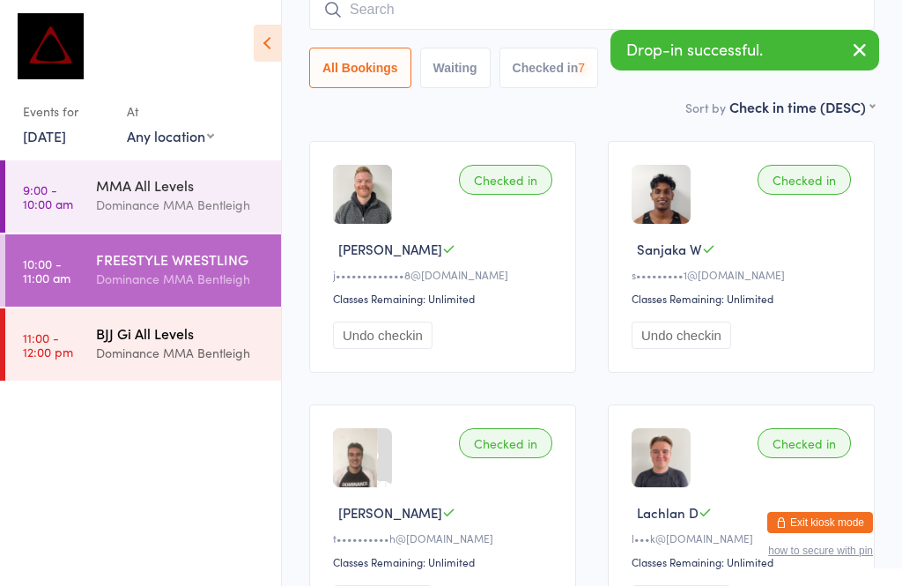
click at [124, 346] on div "Dominance MMA Bentleigh" at bounding box center [181, 353] width 170 height 20
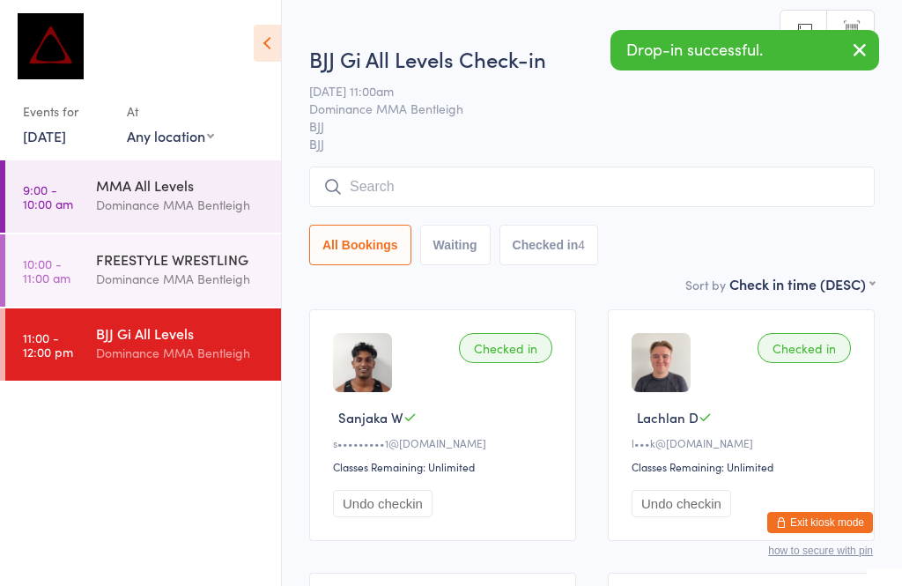
click at [428, 187] on input "search" at bounding box center [592, 186] width 566 height 41
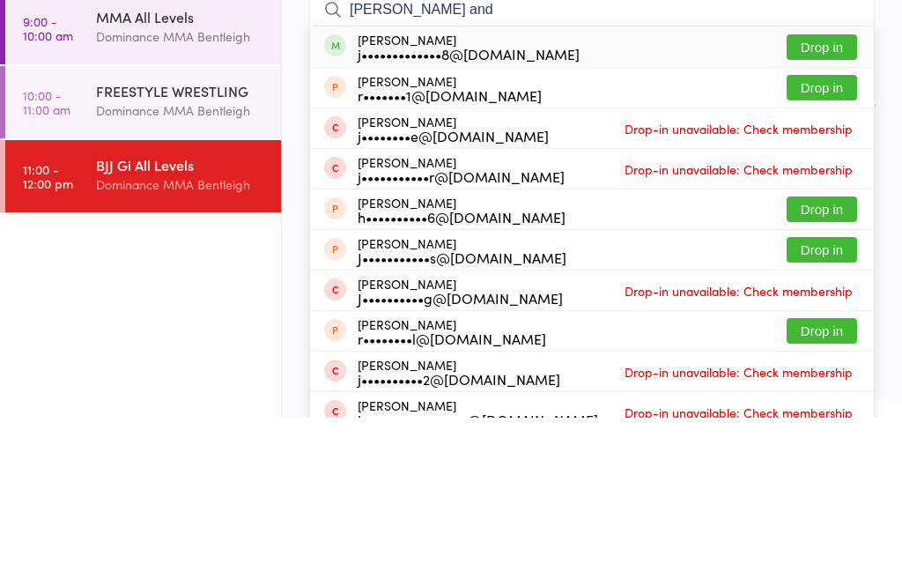
type input "James and"
click at [810, 203] on button "Drop in" at bounding box center [822, 216] width 70 height 26
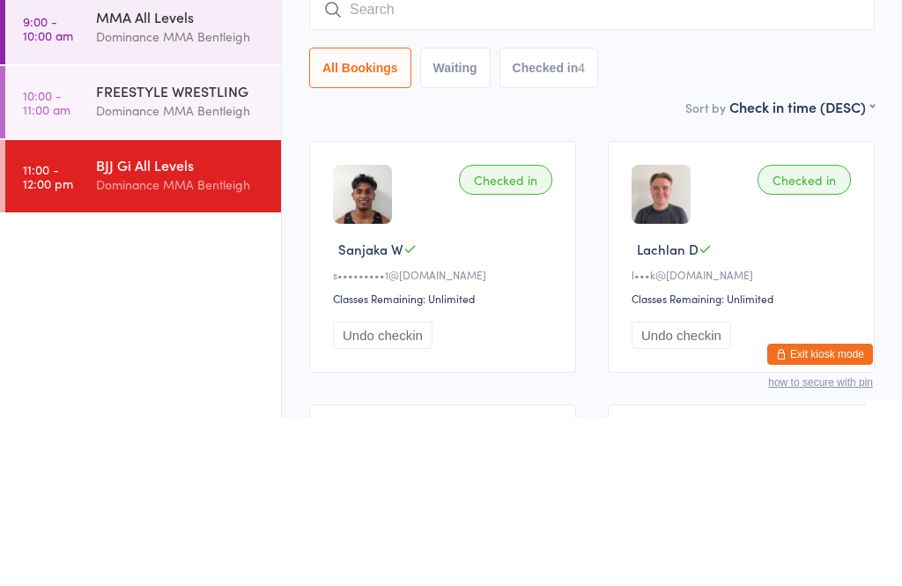
scroll to position [168, 0]
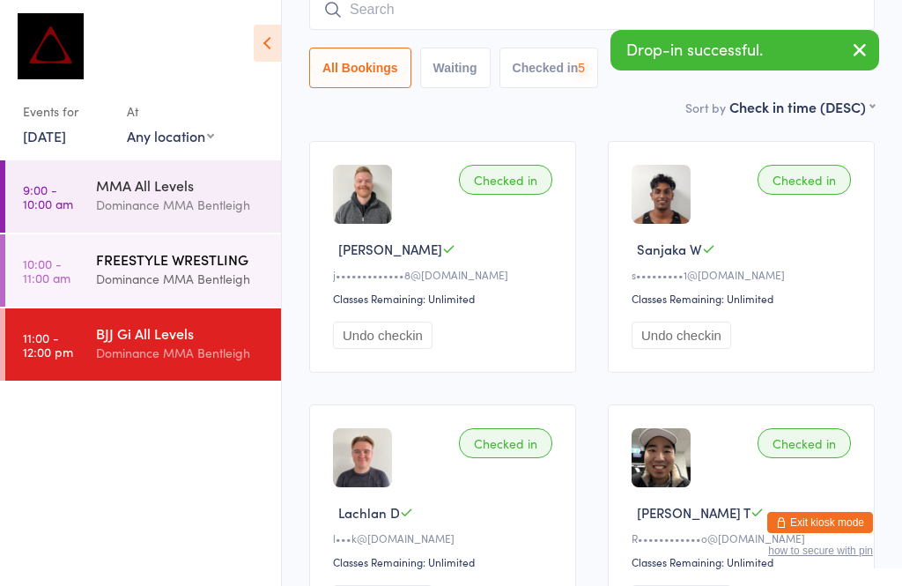
click at [106, 276] on div "Dominance MMA Bentleigh" at bounding box center [181, 279] width 170 height 20
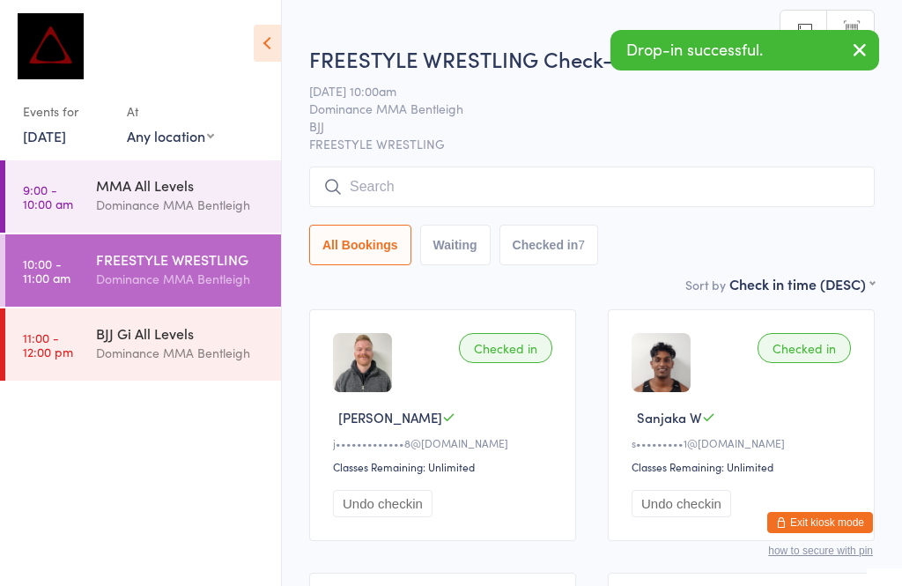
click at [616, 189] on input "search" at bounding box center [592, 186] width 566 height 41
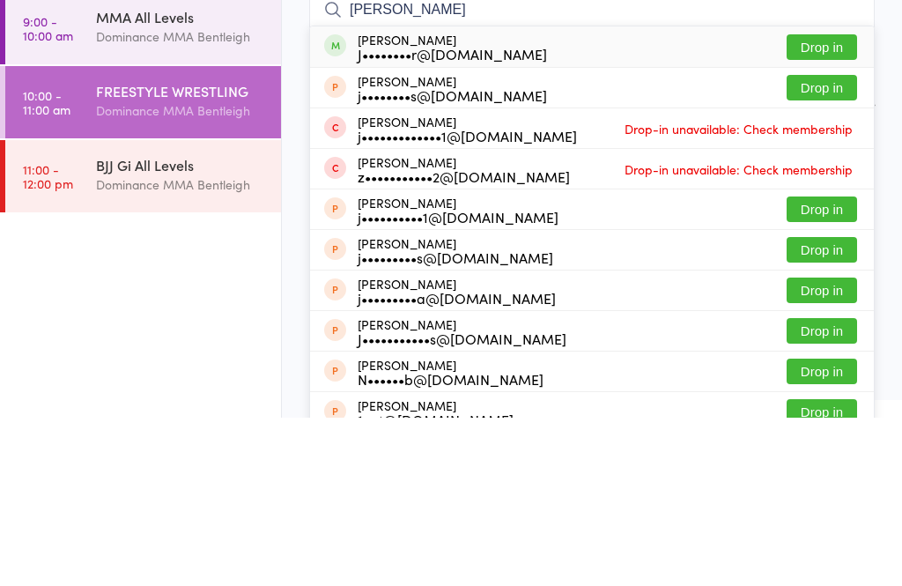
type input "Jacob t"
click at [830, 203] on button "Drop in" at bounding box center [822, 216] width 70 height 26
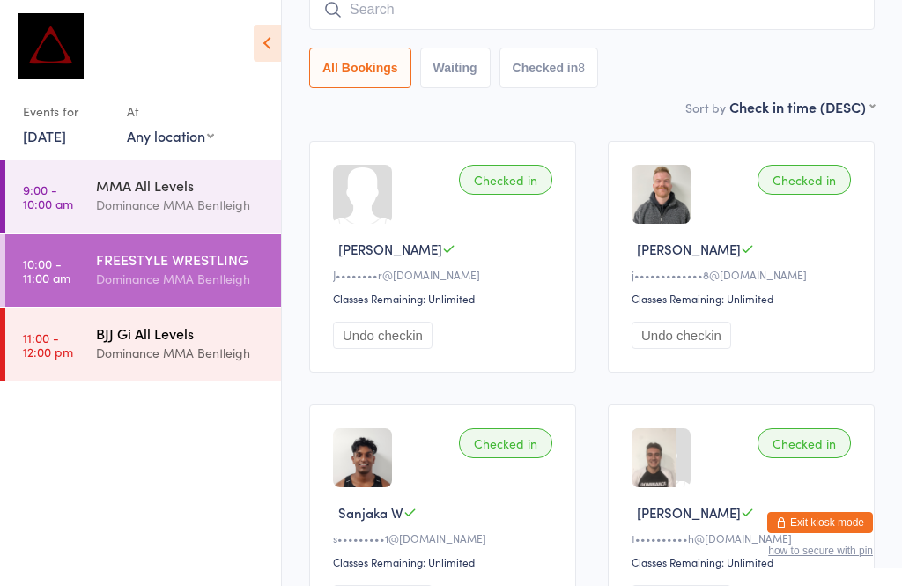
click at [135, 340] on div "BJJ Gi All Levels" at bounding box center [181, 332] width 170 height 19
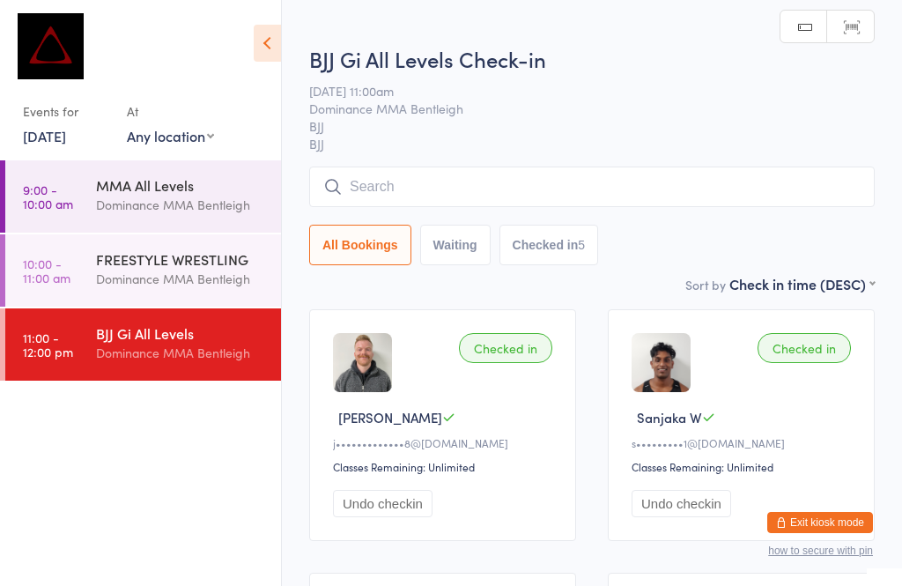
click at [378, 187] on input "search" at bounding box center [592, 186] width 566 height 41
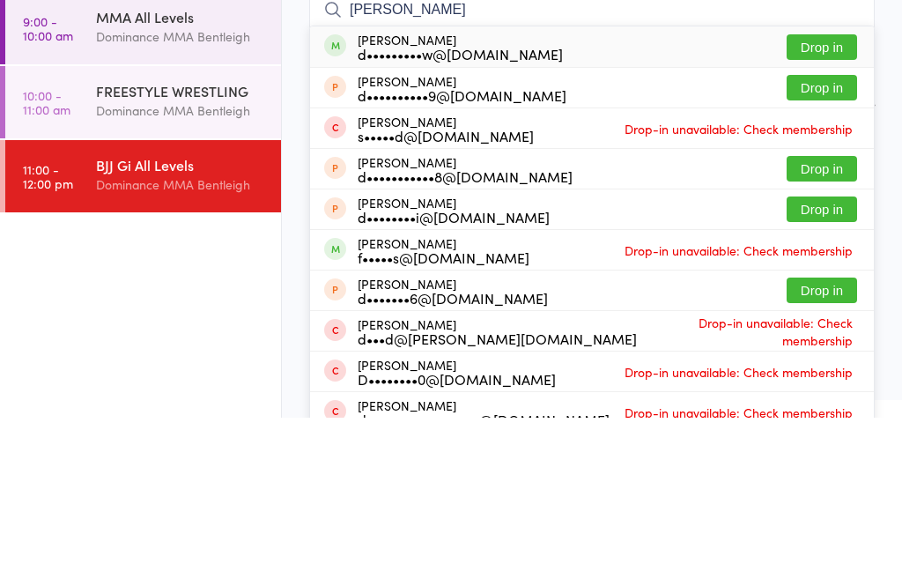
type input "David tan"
click at [815, 203] on button "Drop in" at bounding box center [822, 216] width 70 height 26
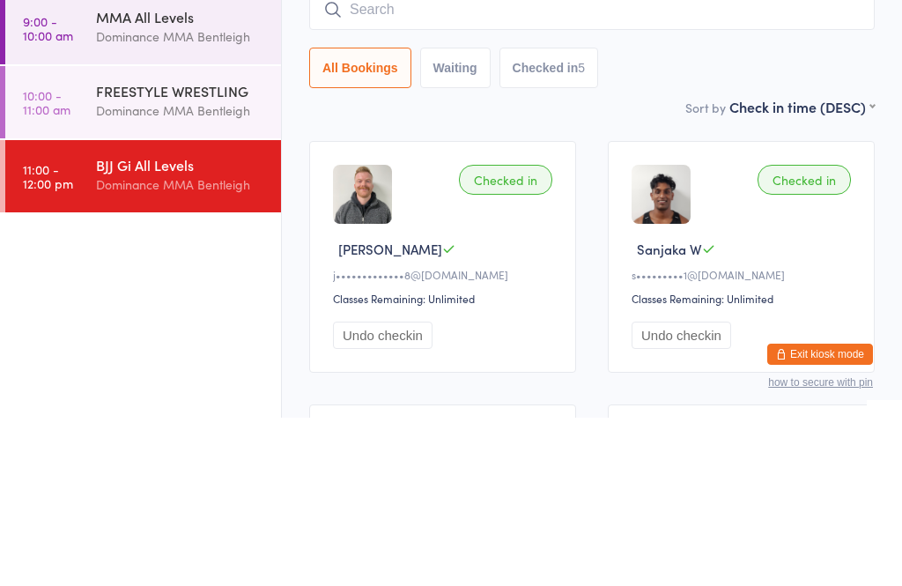
scroll to position [168, 0]
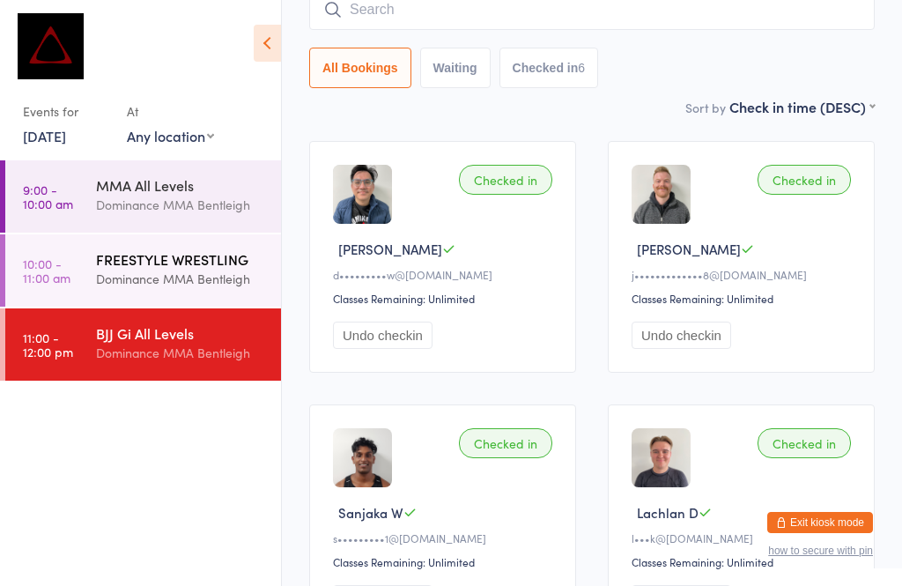
click at [161, 285] on div "Dominance MMA Bentleigh" at bounding box center [181, 279] width 170 height 20
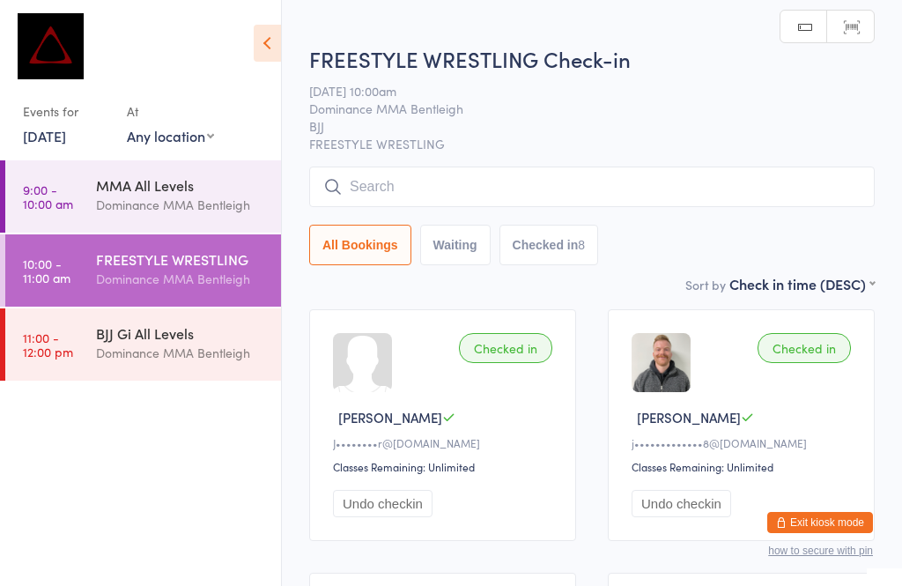
click at [572, 196] on input "search" at bounding box center [592, 186] width 566 height 41
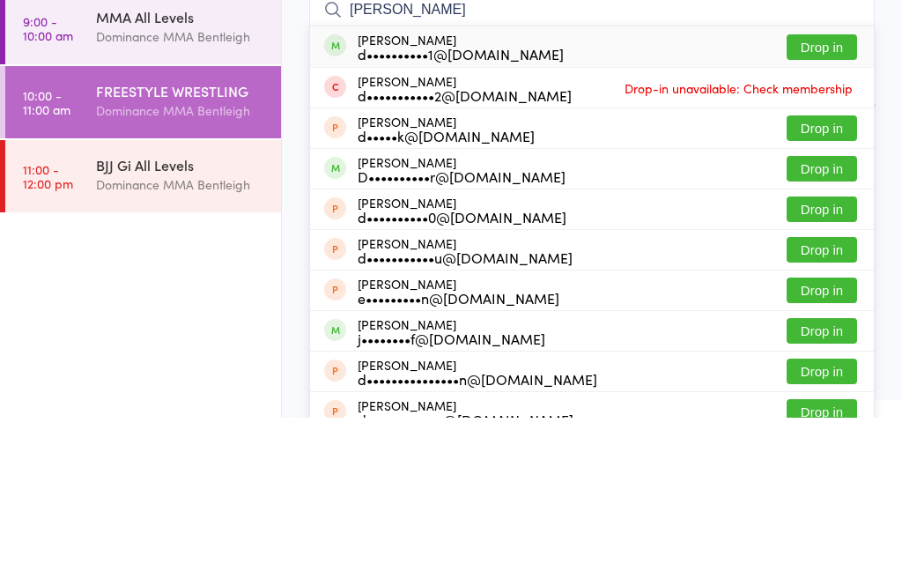
type input "Dylan marambio"
click at [835, 203] on button "Drop in" at bounding box center [822, 216] width 70 height 26
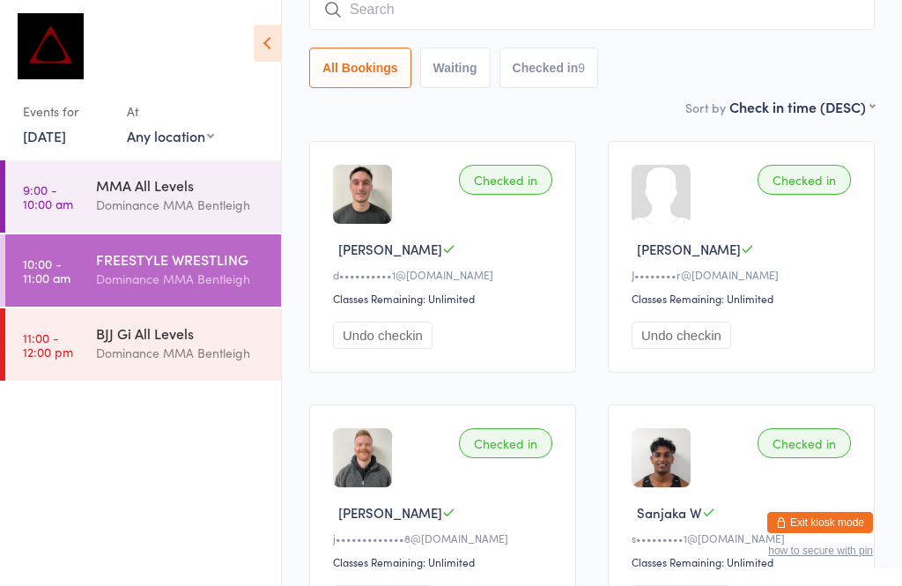
click at [439, 26] on input "search" at bounding box center [592, 9] width 566 height 41
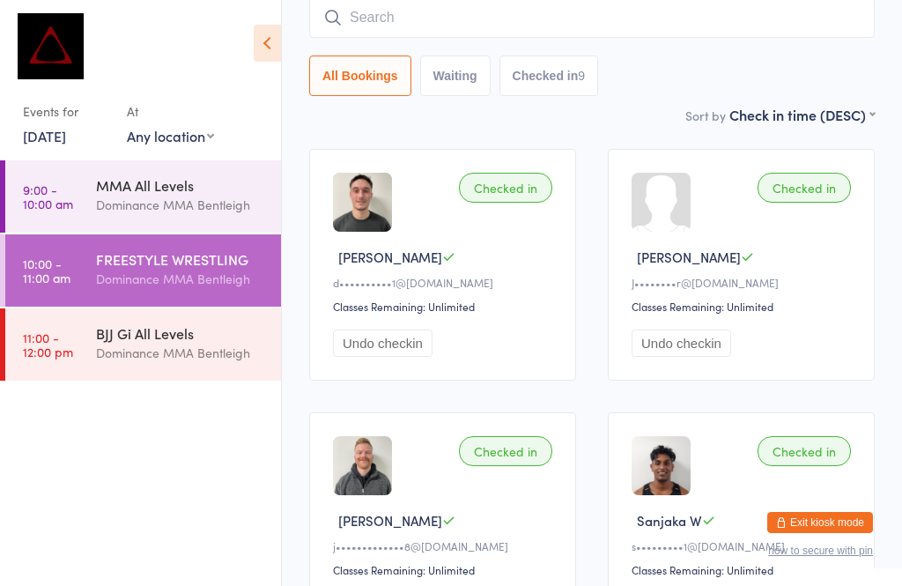
scroll to position [159, 0]
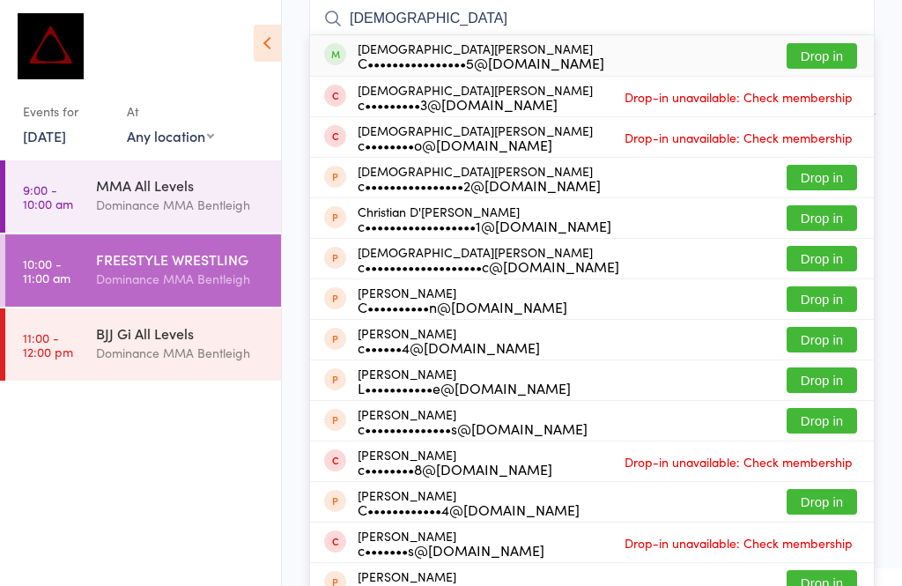
type input "Christian"
click at [811, 55] on button "Drop in" at bounding box center [822, 56] width 70 height 26
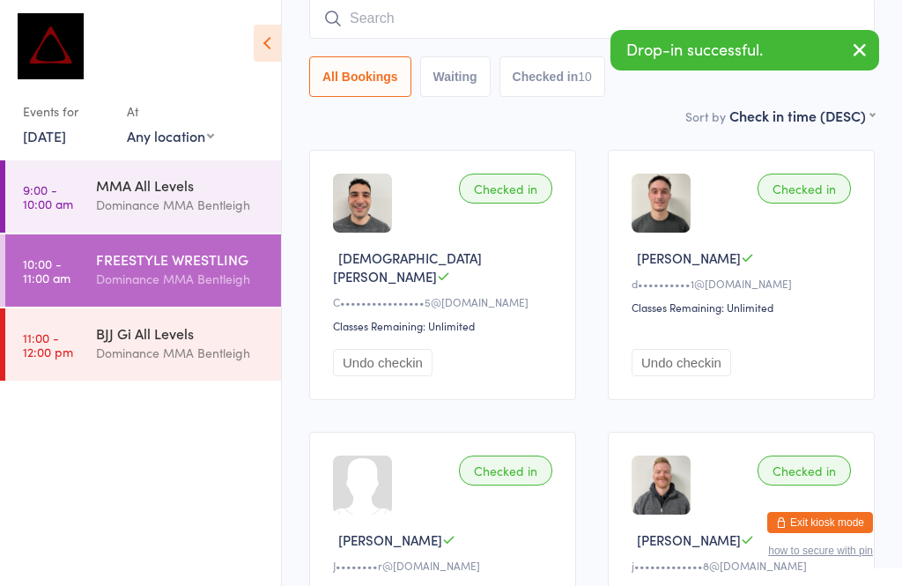
click at [485, 18] on input "search" at bounding box center [592, 18] width 566 height 41
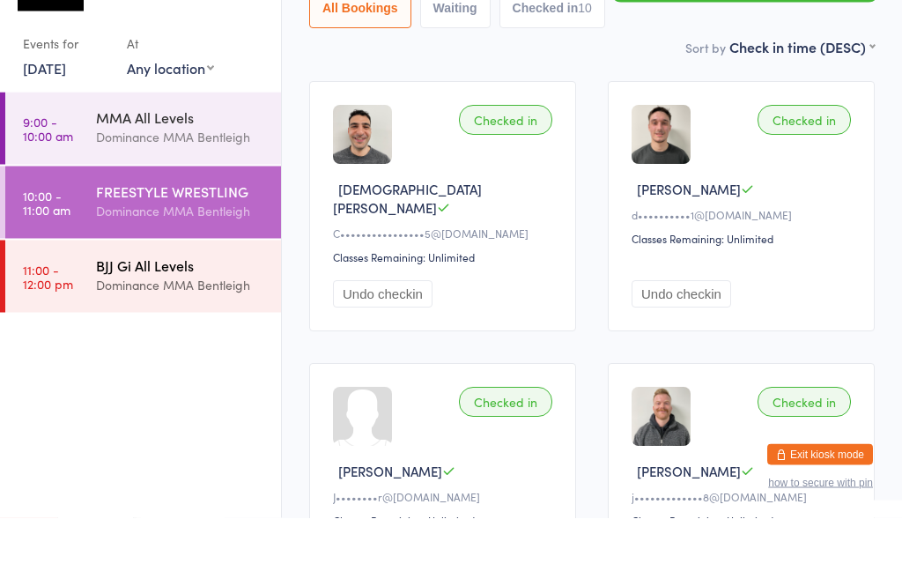
click at [174, 323] on div "BJJ Gi All Levels" at bounding box center [181, 332] width 170 height 19
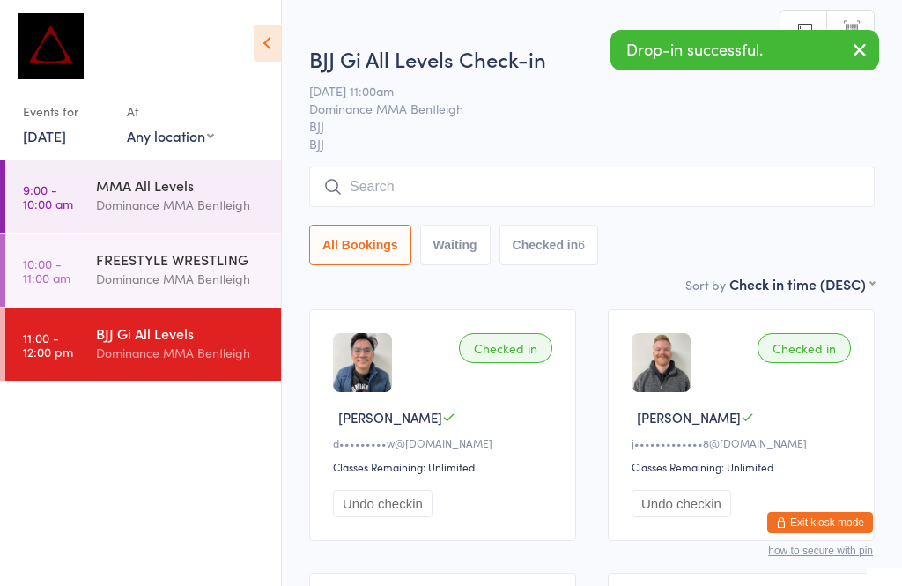
click at [435, 190] on input "search" at bounding box center [592, 186] width 566 height 41
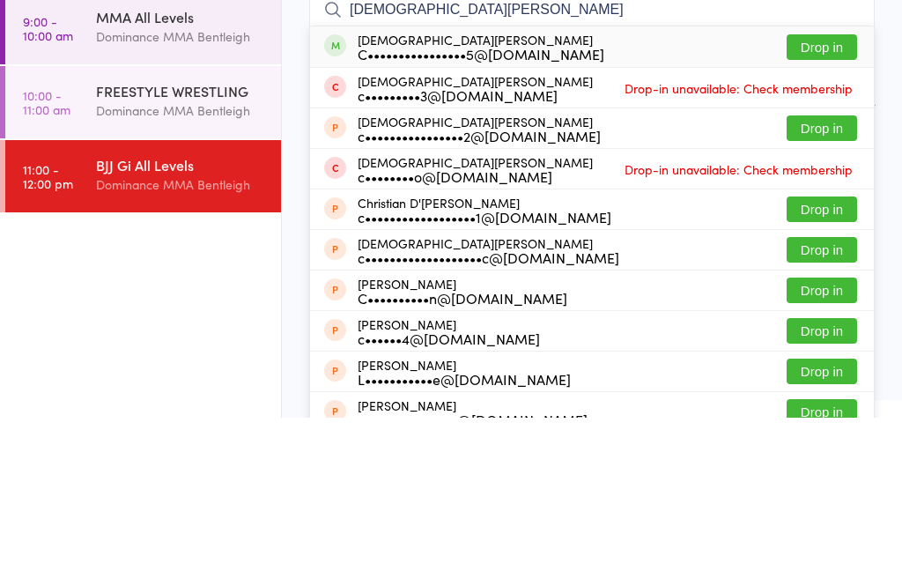
type input "Christian j"
click at [818, 203] on button "Drop in" at bounding box center [822, 216] width 70 height 26
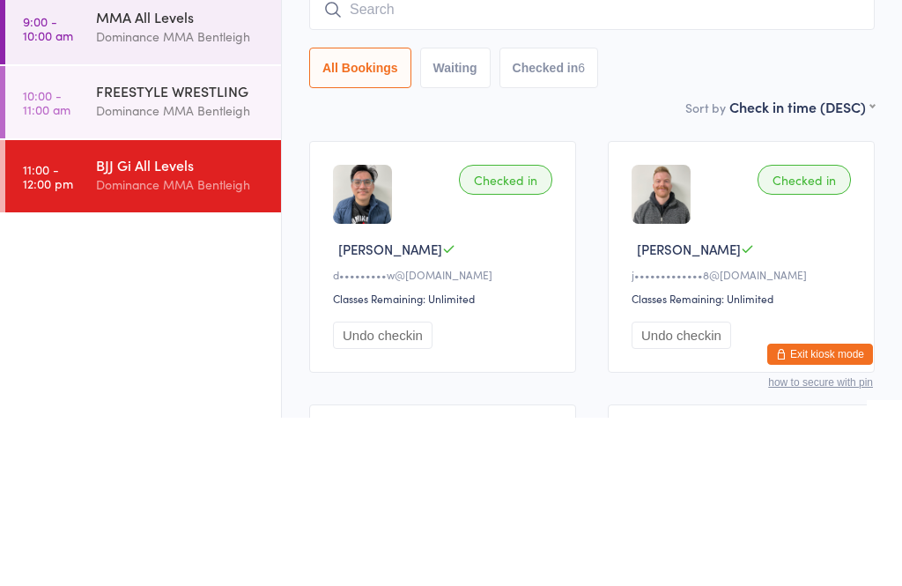
scroll to position [168, 0]
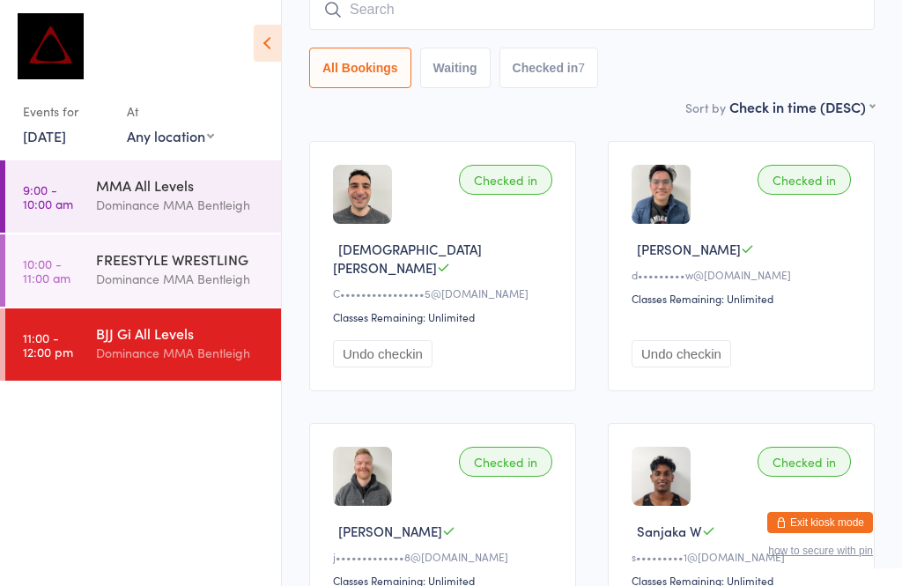
click at [559, 11] on input "search" at bounding box center [592, 9] width 566 height 41
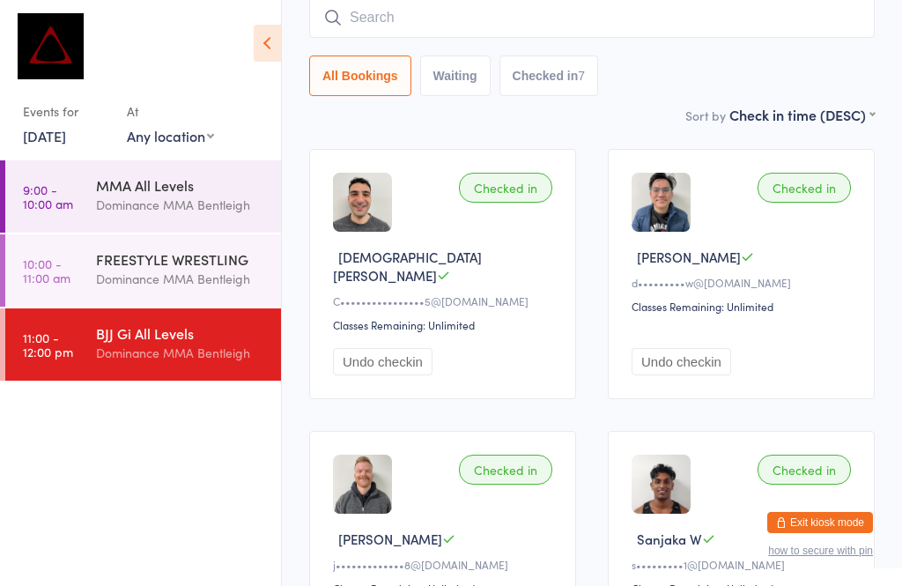
scroll to position [159, 0]
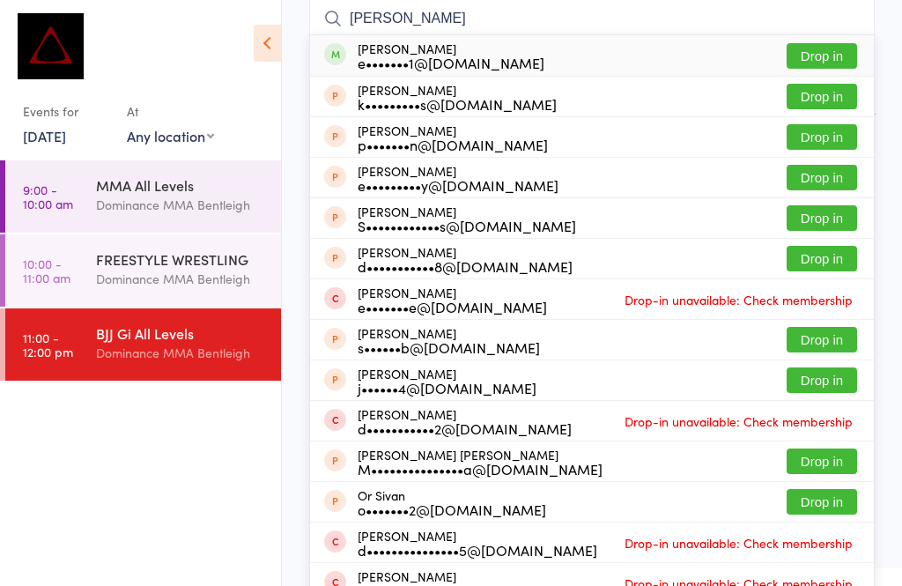
type input "Evan"
click at [808, 61] on button "Drop in" at bounding box center [822, 56] width 70 height 26
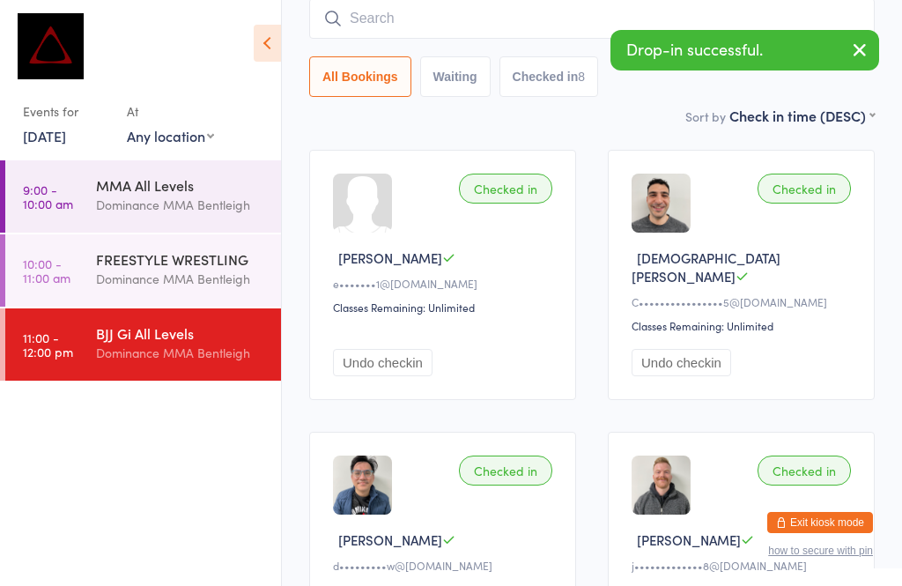
click at [396, 359] on button "Undo checkin" at bounding box center [383, 362] width 100 height 27
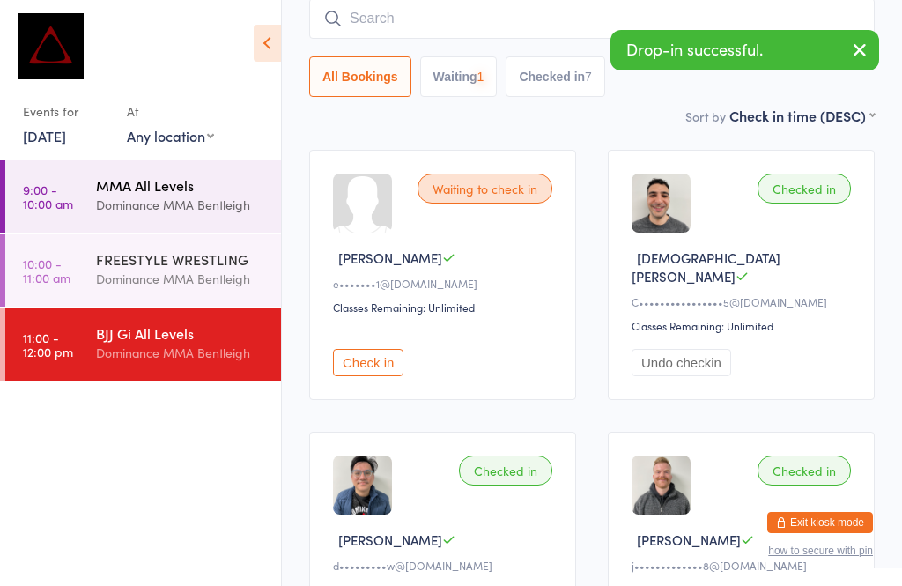
click at [183, 204] on div "Dominance MMA Bentleigh" at bounding box center [181, 205] width 170 height 20
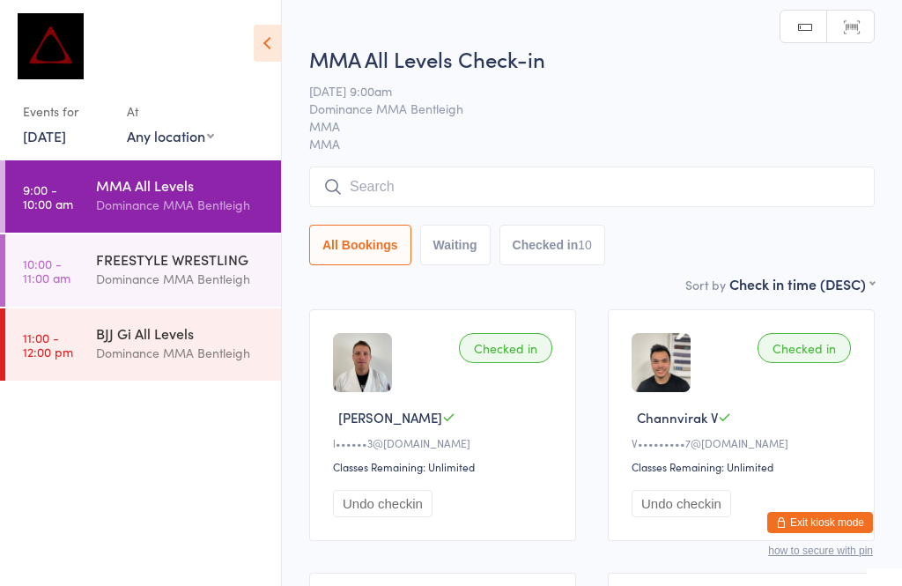
click at [510, 180] on input "search" at bounding box center [592, 186] width 566 height 41
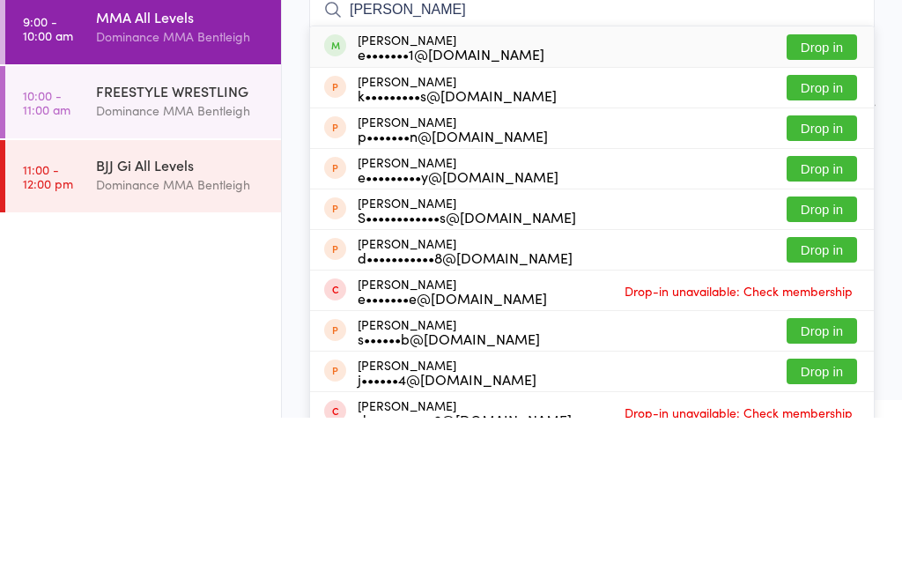
type input "Evan"
click at [815, 203] on button "Drop in" at bounding box center [822, 216] width 70 height 26
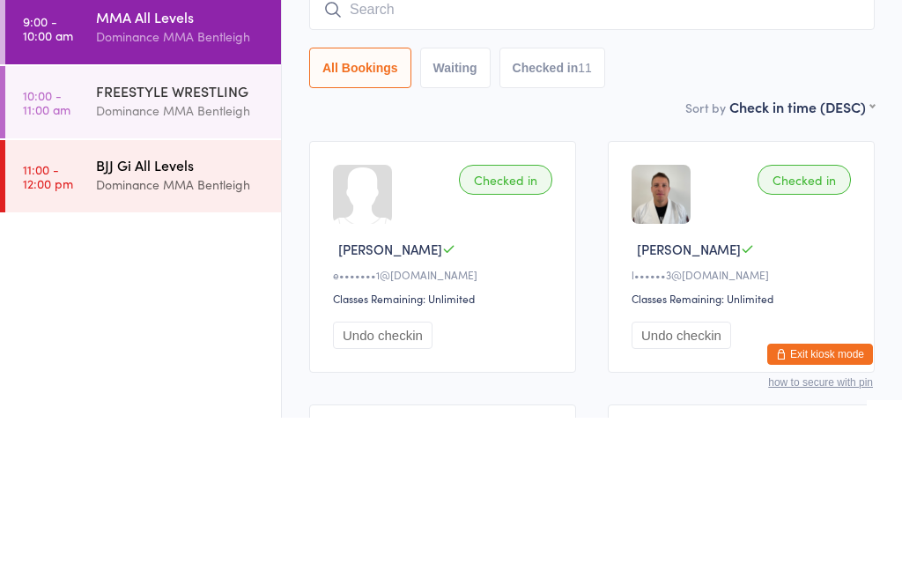
click at [135, 323] on div "BJJ Gi All Levels" at bounding box center [181, 332] width 170 height 19
